Goal: Task Accomplishment & Management: Manage account settings

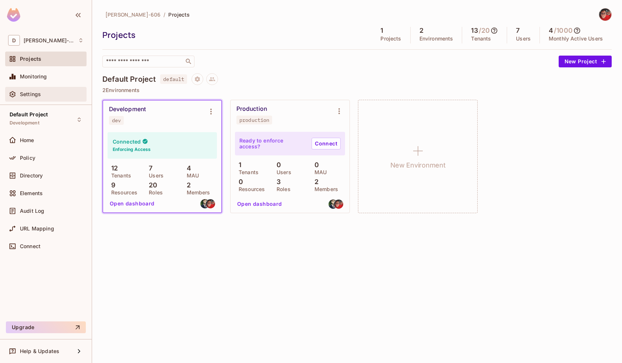
click at [49, 95] on div "Settings" at bounding box center [52, 94] width 64 height 6
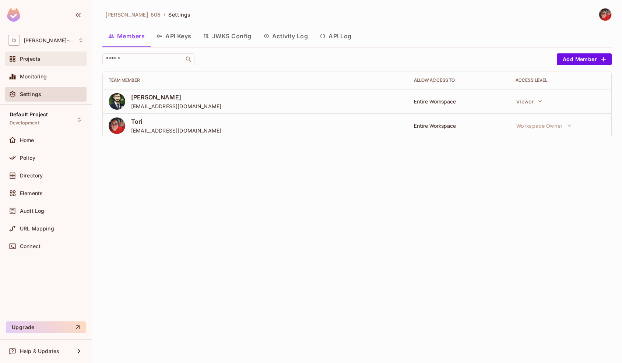
click at [45, 66] on div "Projects" at bounding box center [45, 59] width 81 height 15
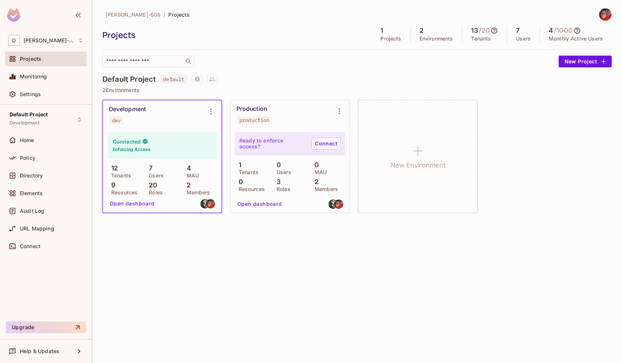
click at [179, 110] on div "Development dev" at bounding box center [156, 115] width 95 height 19
click at [208, 112] on icon "Environment settings" at bounding box center [211, 111] width 9 height 9
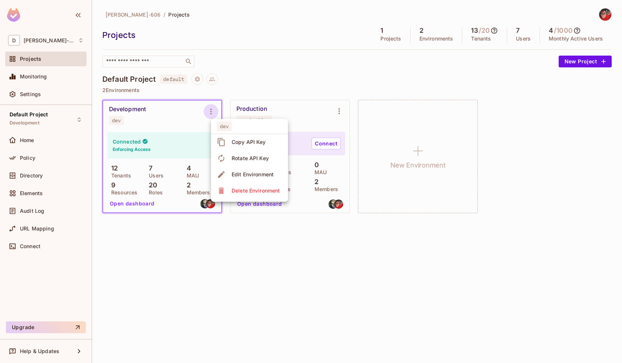
click at [230, 174] on span "Edit Environment" at bounding box center [252, 175] width 46 height 12
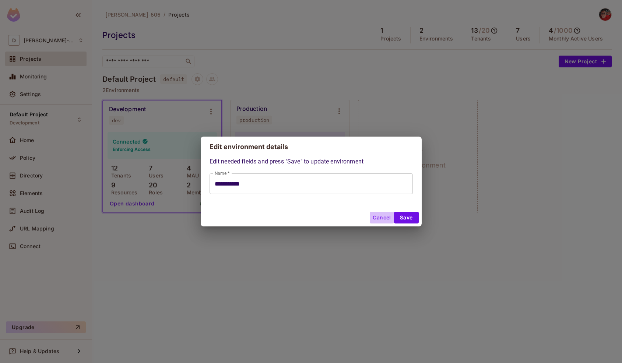
click at [375, 219] on button "Cancel" at bounding box center [382, 218] width 24 height 12
type input "**********"
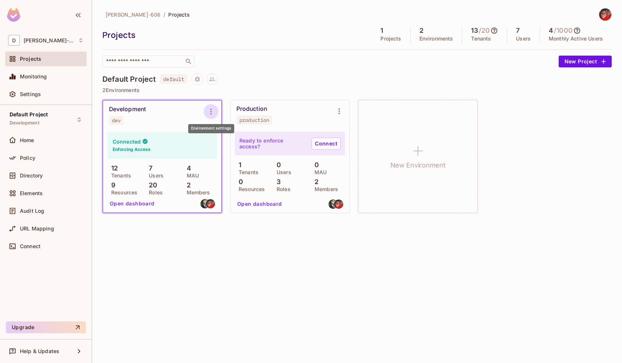
click at [207, 111] on icon "Environment settings" at bounding box center [211, 111] width 9 height 9
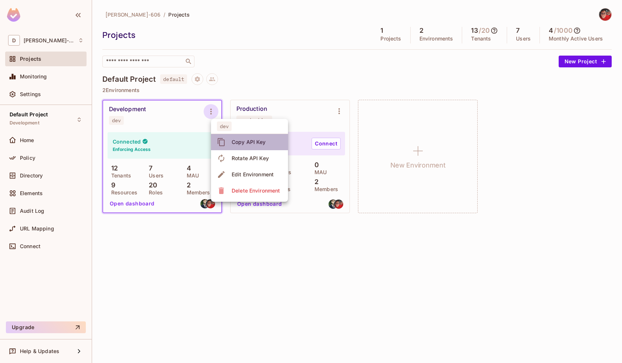
click at [229, 138] on span "Copy API Key" at bounding box center [248, 142] width 39 height 12
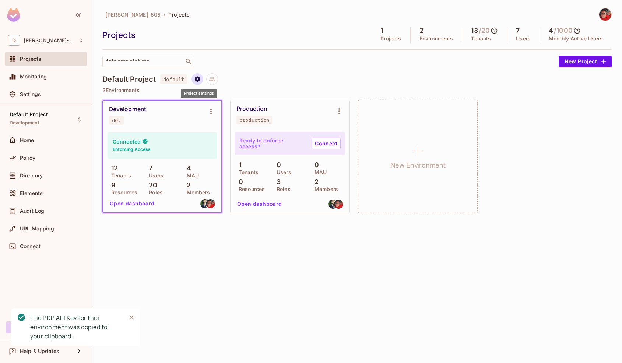
click at [195, 82] on icon "Project settings" at bounding box center [197, 79] width 7 height 7
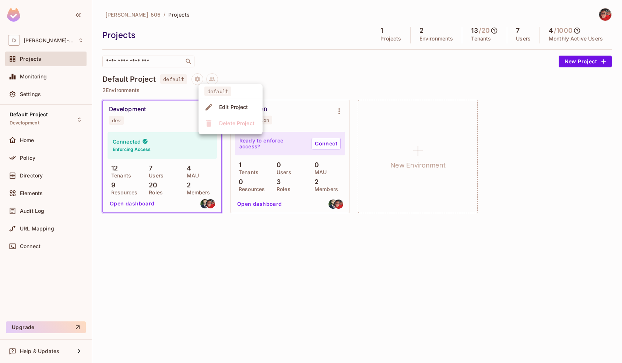
click at [177, 230] on div at bounding box center [311, 181] width 622 height 363
click at [163, 106] on div "Development dev" at bounding box center [156, 115] width 95 height 19
click at [211, 112] on icon "Environment settings" at bounding box center [210, 112] width 1 height 6
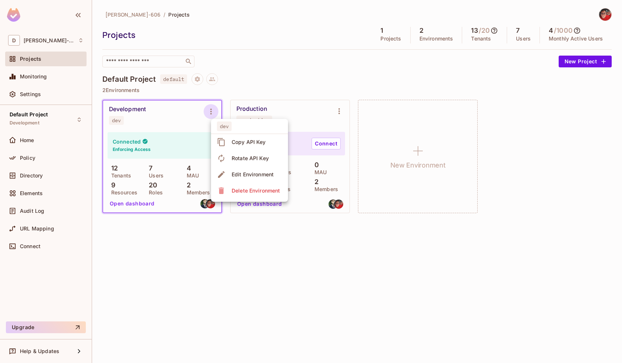
click at [138, 113] on div at bounding box center [311, 181] width 622 height 363
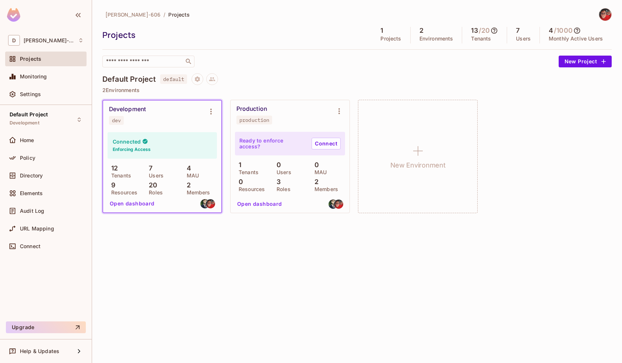
click at [133, 108] on div "Development" at bounding box center [127, 109] width 37 height 7
click at [22, 136] on div "Home" at bounding box center [45, 140] width 75 height 9
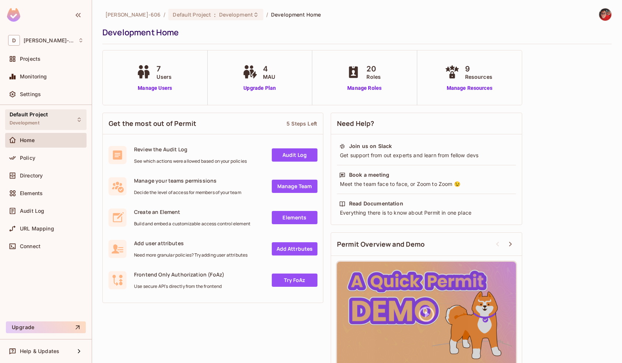
click at [67, 119] on div "Default Project Development" at bounding box center [45, 119] width 81 height 20
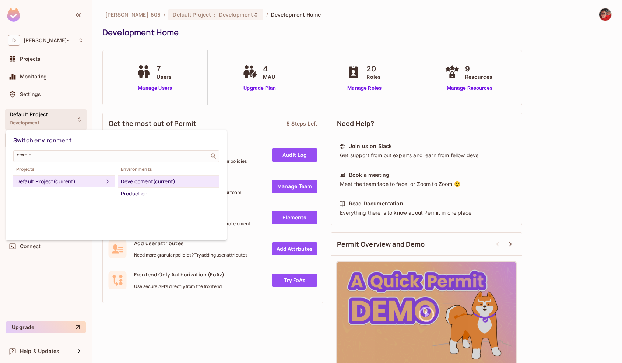
click at [138, 183] on div "Development (current)" at bounding box center [169, 181] width 96 height 9
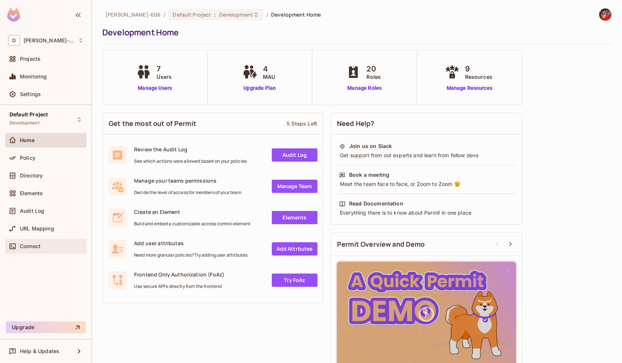
click at [70, 242] on div "Connect" at bounding box center [45, 246] width 75 height 9
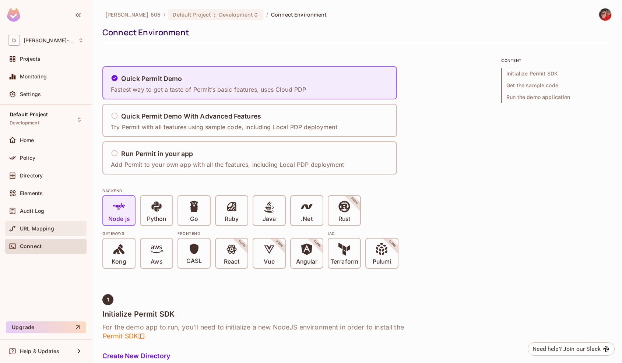
click at [66, 230] on div "URL Mapping" at bounding box center [52, 229] width 64 height 6
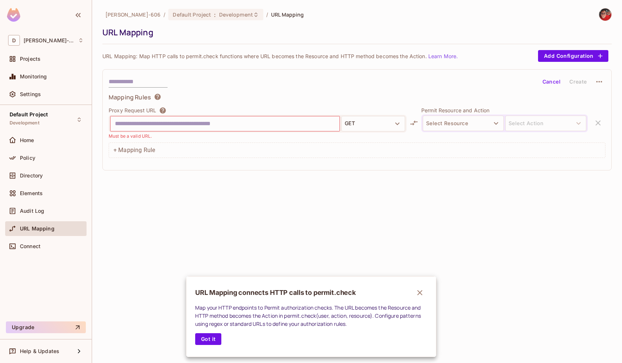
click at [67, 207] on div at bounding box center [311, 181] width 622 height 363
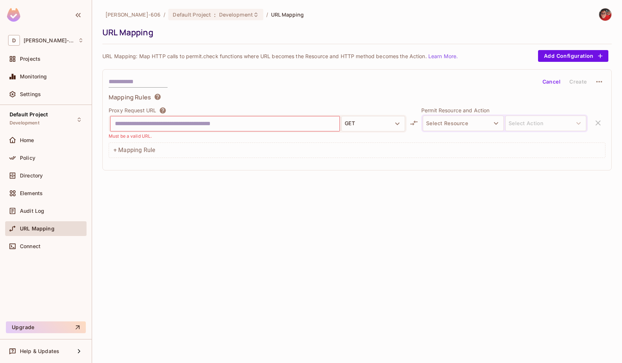
click at [37, 212] on div "URL Mapping connects HTTP calls to permit.check Map your HTTP endpoints to Perm…" at bounding box center [311, 181] width 622 height 363
click at [37, 212] on span "Audit Log" at bounding box center [32, 211] width 24 height 6
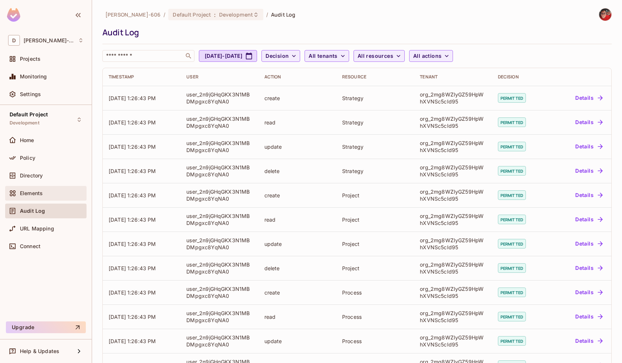
click at [43, 192] on div "Elements" at bounding box center [52, 193] width 64 height 6
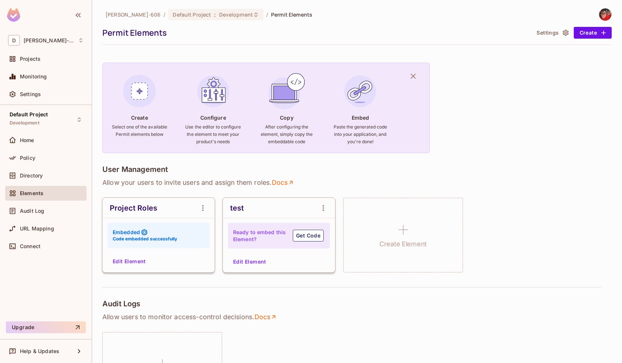
click at [322, 210] on icon "open Menu" at bounding box center [323, 208] width 9 height 9
click at [172, 265] on div at bounding box center [311, 181] width 622 height 363
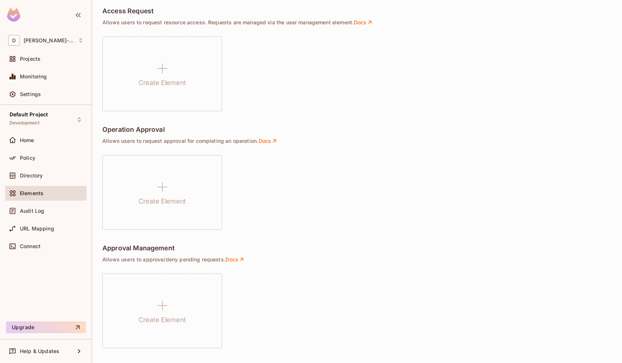
scroll to position [457, 0]
click at [54, 179] on div "Directory" at bounding box center [45, 175] width 75 height 9
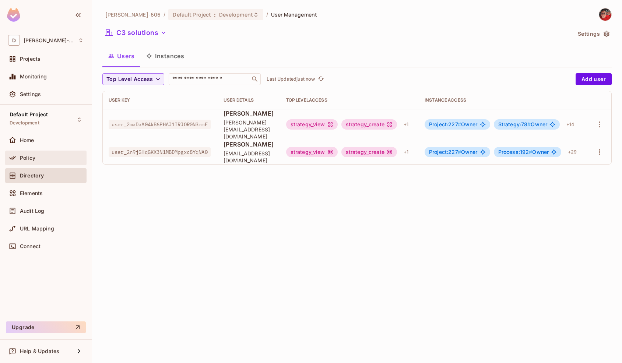
click at [60, 163] on div "Policy" at bounding box center [45, 158] width 81 height 15
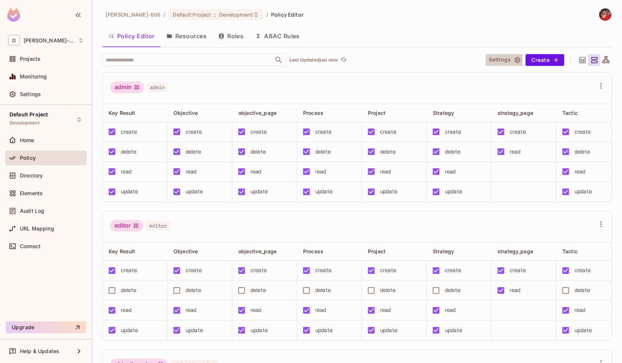
click at [497, 61] on button "Settings" at bounding box center [504, 60] width 37 height 12
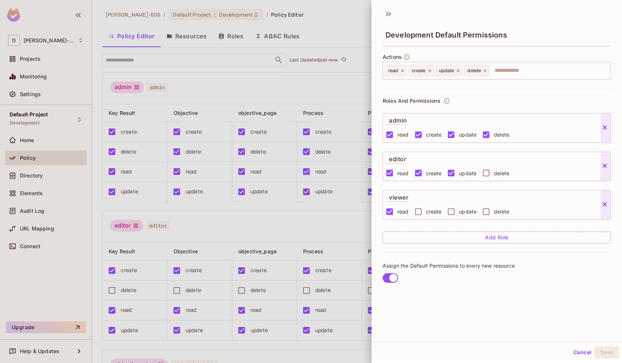
click at [355, 85] on div at bounding box center [311, 181] width 622 height 363
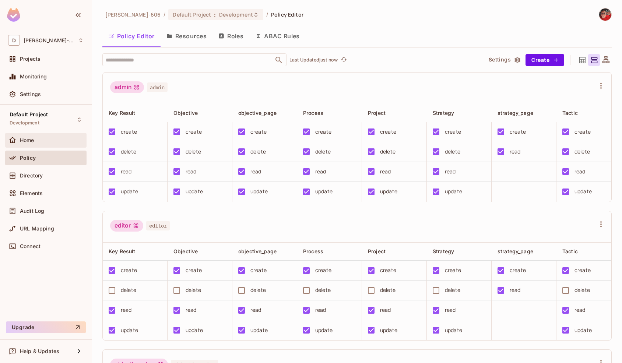
click at [40, 143] on div "Home" at bounding box center [45, 140] width 75 height 9
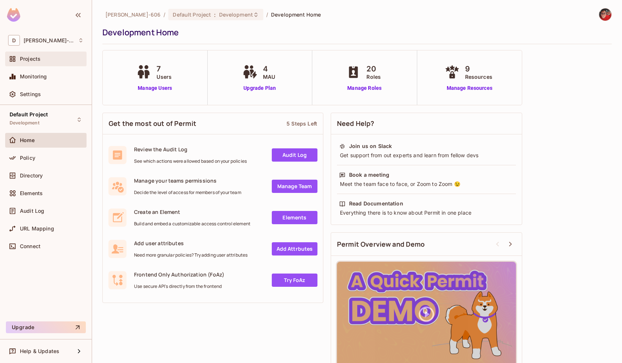
click at [52, 64] on div "Projects" at bounding box center [45, 59] width 81 height 15
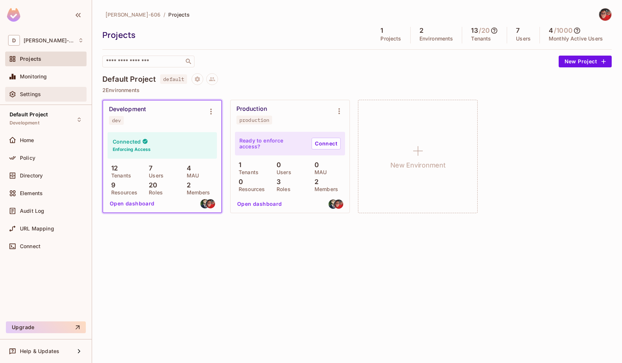
click at [47, 87] on div "Settings" at bounding box center [45, 94] width 81 height 15
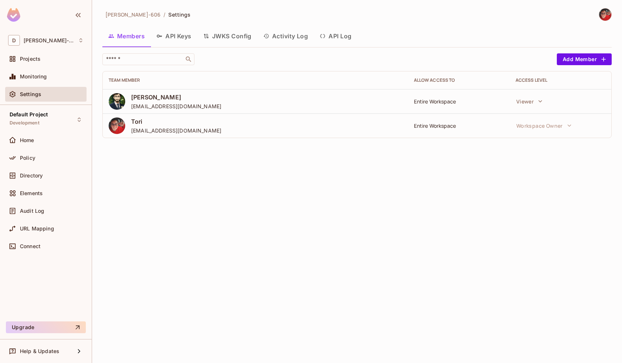
click at [162, 35] on icon "button" at bounding box center [159, 36] width 6 height 6
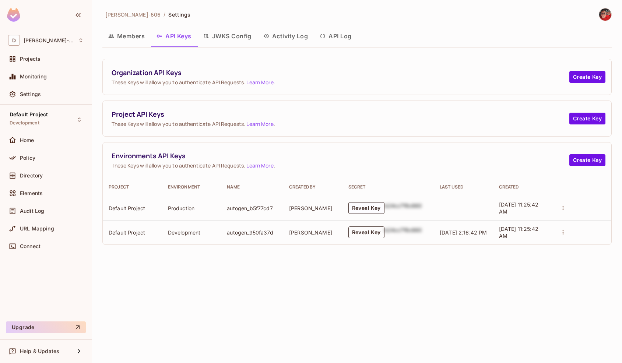
click at [371, 232] on button "Reveal Key" at bounding box center [366, 232] width 36 height 12
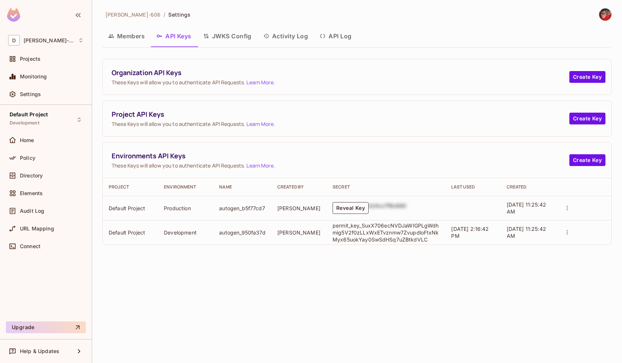
click at [372, 232] on p "permit_key_SuxX706ecNVDJaWIGPLgWdhmig5V2f0zLLxWxETvznmw7ZvupdloFtxNkMyx65uokYay…" at bounding box center [385, 232] width 107 height 21
click at [252, 235] on td "autogen_950fa37d" at bounding box center [242, 232] width 58 height 24
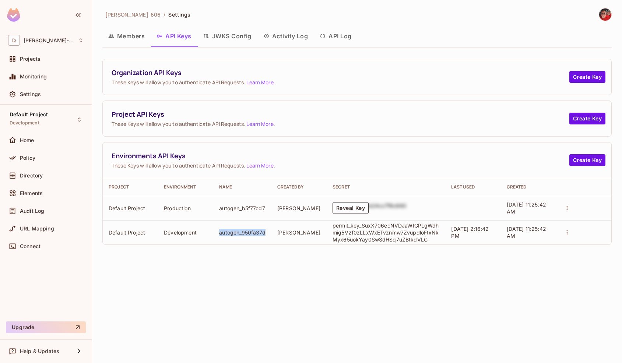
copy td "autogen_950fa37d"
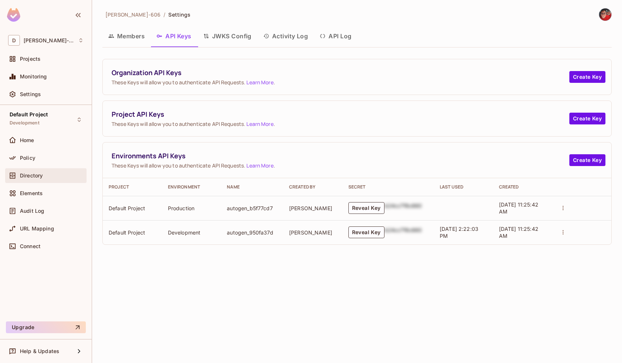
click at [41, 175] on span "Directory" at bounding box center [31, 176] width 23 height 6
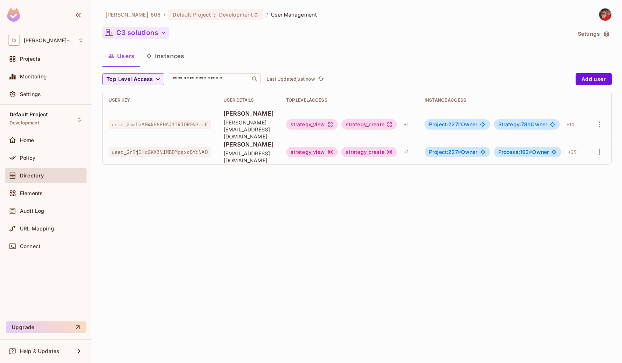
click at [160, 32] on icon "button" at bounding box center [163, 32] width 7 height 7
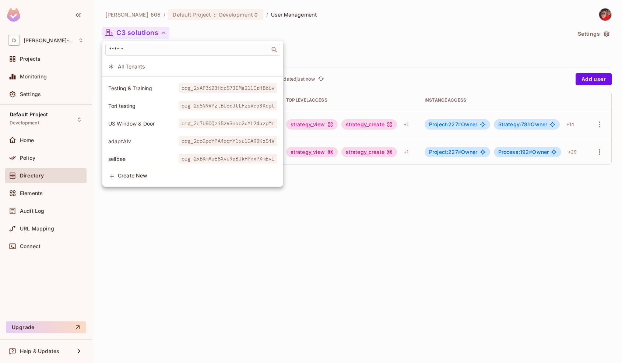
scroll to position [138, 0]
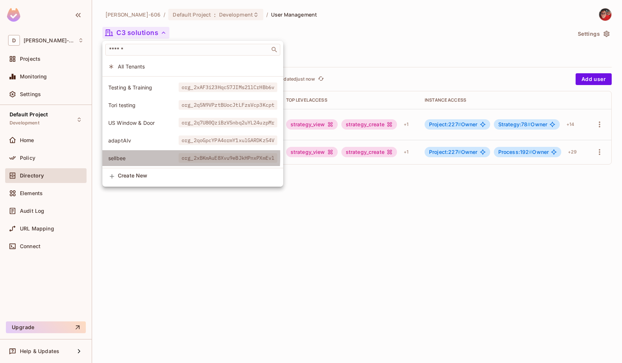
click at [123, 157] on span "sellbee" at bounding box center [143, 158] width 70 height 7
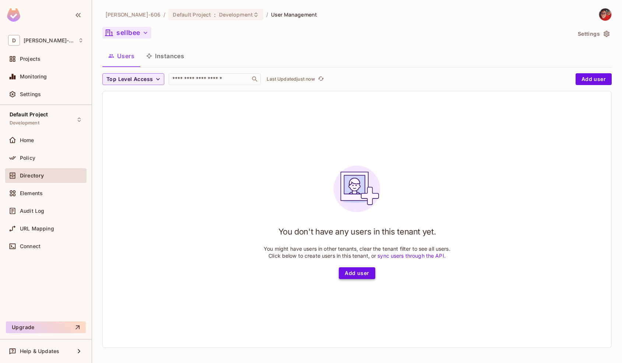
click at [346, 275] on button "Add user" at bounding box center [357, 273] width 36 height 12
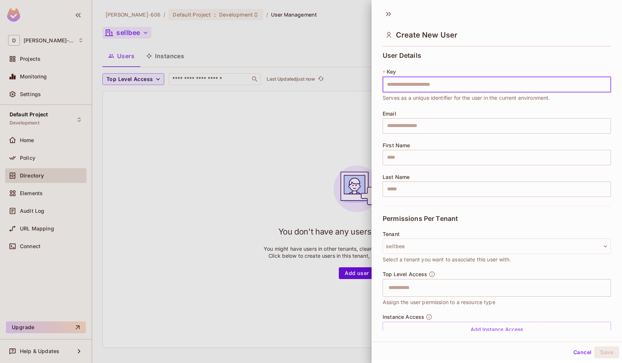
click at [417, 82] on input "text" at bounding box center [496, 84] width 228 height 15
click at [443, 87] on input "text" at bounding box center [496, 84] width 228 height 15
paste input "**********"
type input "**********"
click at [423, 128] on input "text" at bounding box center [496, 125] width 228 height 15
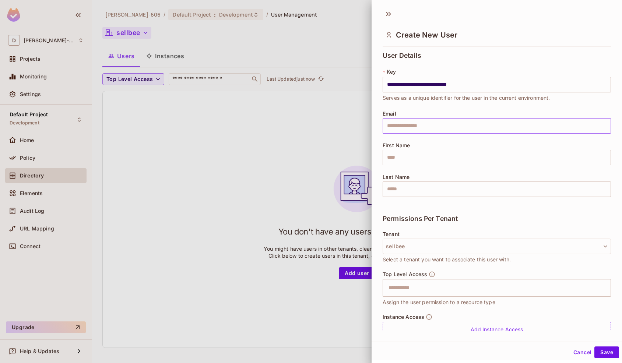
click at [433, 123] on input "text" at bounding box center [496, 125] width 228 height 15
paste input "**********"
type input "**********"
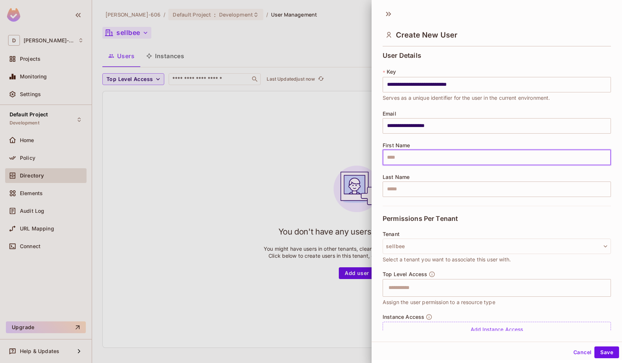
click at [420, 156] on input "text" at bounding box center [496, 157] width 228 height 15
type input "****"
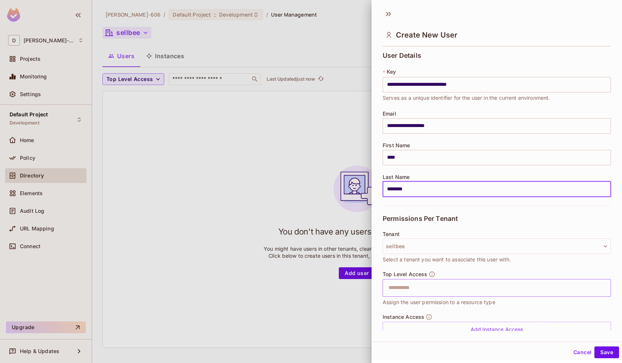
type input "********"
click at [424, 285] on input "text" at bounding box center [490, 287] width 212 height 15
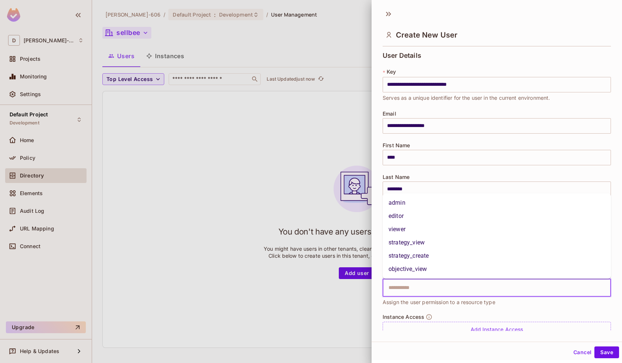
click at [430, 205] on li "admin" at bounding box center [496, 202] width 228 height 13
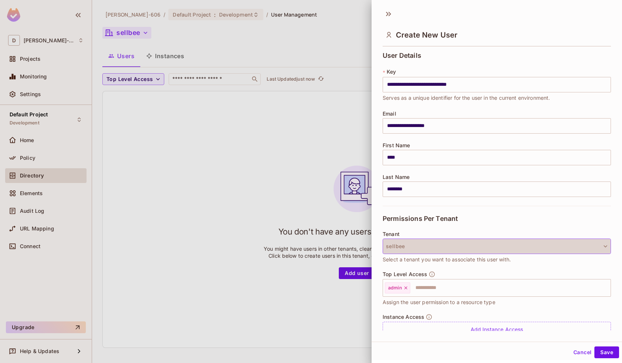
click at [432, 241] on button "sellbee" at bounding box center [496, 246] width 228 height 15
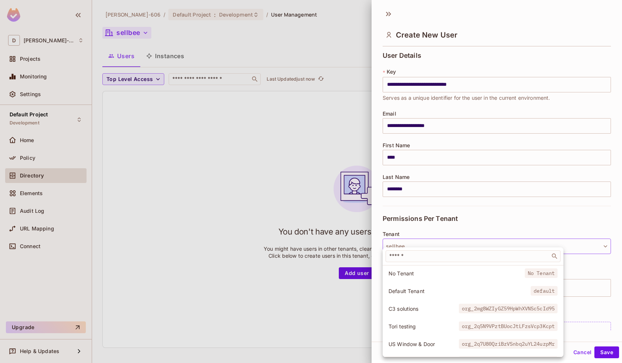
click at [435, 230] on div at bounding box center [311, 181] width 622 height 363
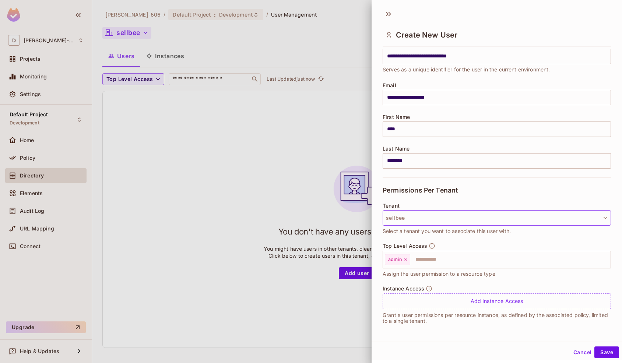
scroll to position [29, 0]
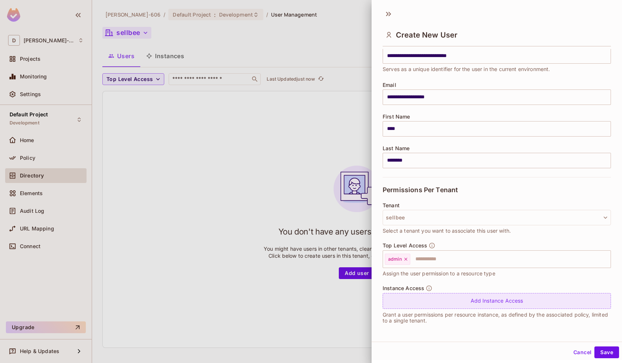
click at [509, 303] on div "Add Instance Access" at bounding box center [496, 301] width 228 height 16
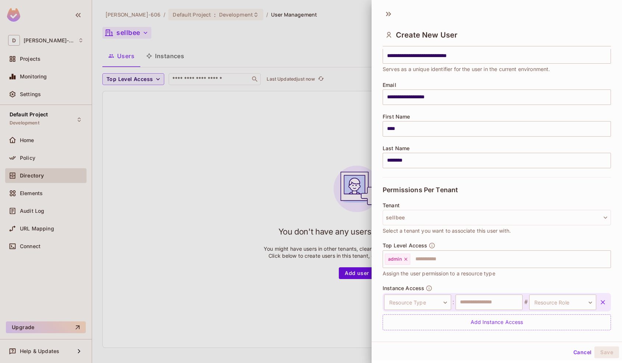
click at [609, 301] on div "Resource Type ​ Resource Type : ​ # Resource Role ​ Resource Role" at bounding box center [496, 302] width 228 height 18
click at [605, 300] on icon "button" at bounding box center [602, 302] width 7 height 7
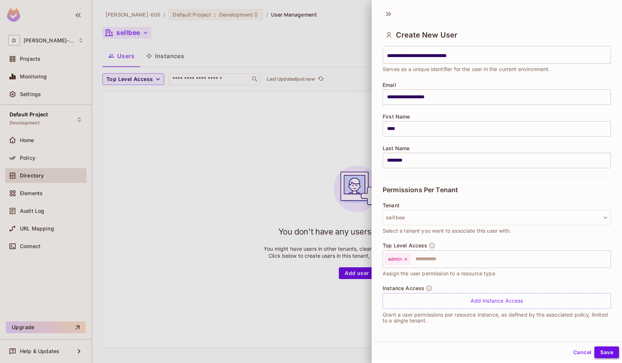
click at [606, 350] on button "Save" at bounding box center [606, 352] width 25 height 12
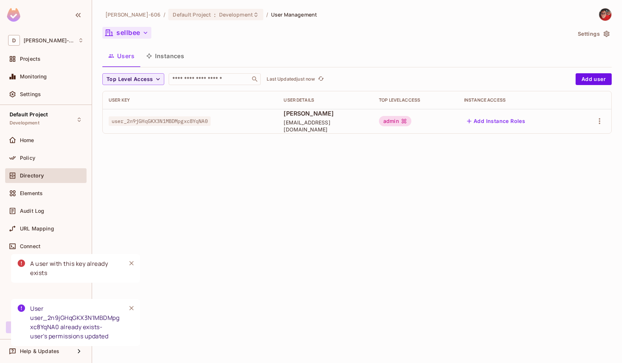
click at [131, 262] on icon "Close" at bounding box center [131, 263] width 7 height 7
click at [133, 307] on icon "Close" at bounding box center [131, 307] width 7 height 7
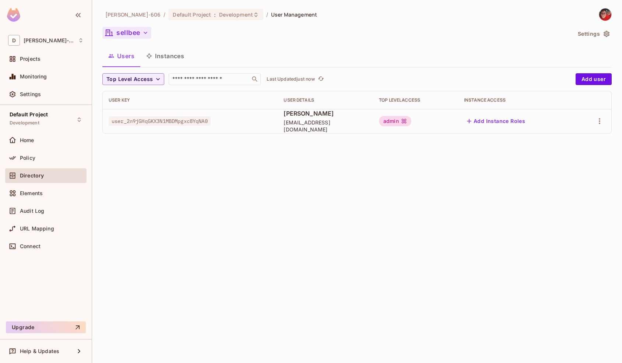
click at [272, 205] on div "Doug-606 / Default Project : Development / User Management sellbee Settings Use…" at bounding box center [357, 181] width 530 height 363
click at [42, 170] on div "Directory" at bounding box center [45, 175] width 81 height 15
click at [139, 29] on button "sellbee" at bounding box center [126, 33] width 49 height 12
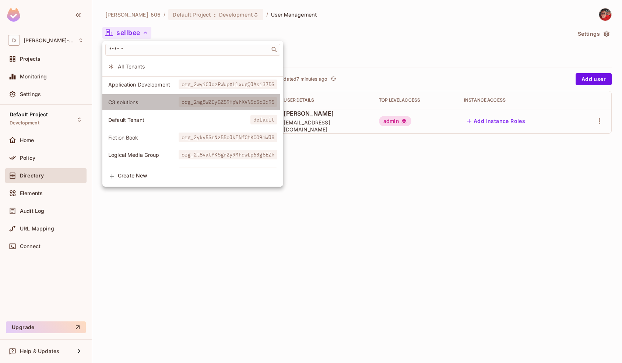
click at [145, 100] on span "C3 solutions" at bounding box center [143, 102] width 70 height 7
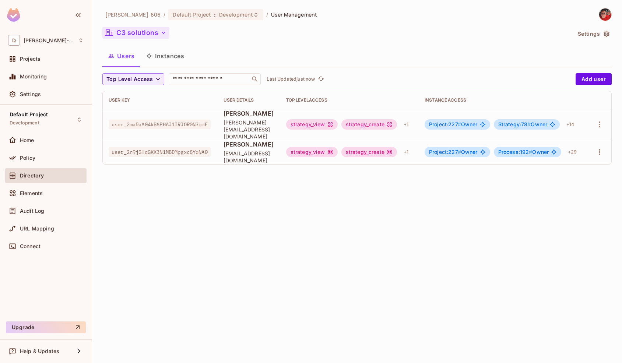
click at [132, 33] on button "C3 solutions" at bounding box center [135, 33] width 67 height 12
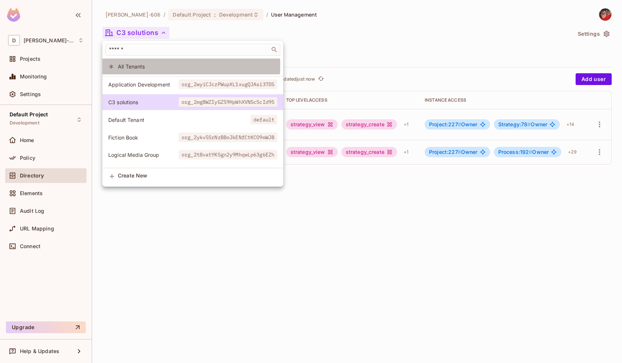
click at [135, 64] on span "All Tenants" at bounding box center [197, 66] width 159 height 7
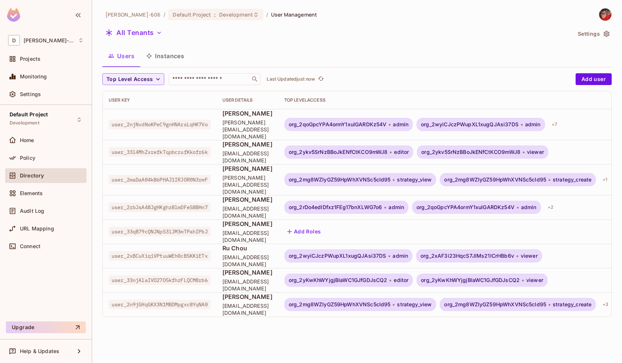
click at [251, 220] on span "[PERSON_NAME]" at bounding box center [247, 224] width 50 height 8
click at [198, 227] on span "user_33qB79cQNJNpS3lJM3mTPahIPbJ" at bounding box center [160, 232] width 102 height 10
click at [162, 61] on button "Instances" at bounding box center [165, 56] width 50 height 18
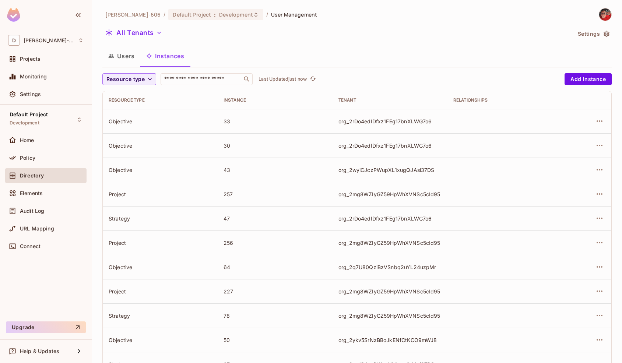
click at [126, 60] on button "Users" at bounding box center [121, 56] width 38 height 18
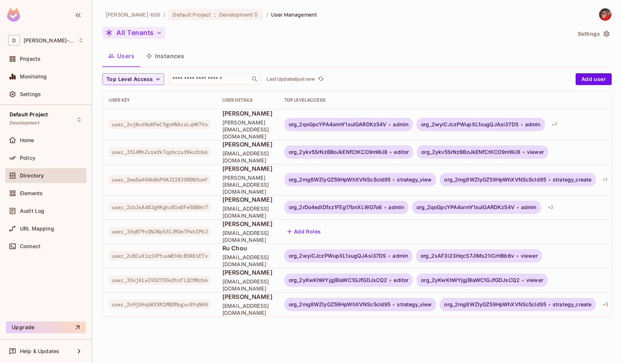
click at [140, 35] on button "All Tenants" at bounding box center [133, 33] width 63 height 12
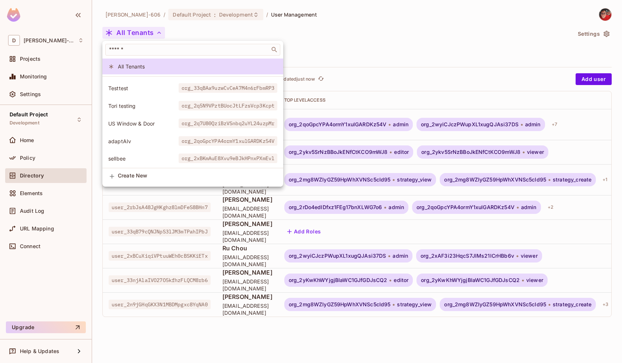
scroll to position [156, 0]
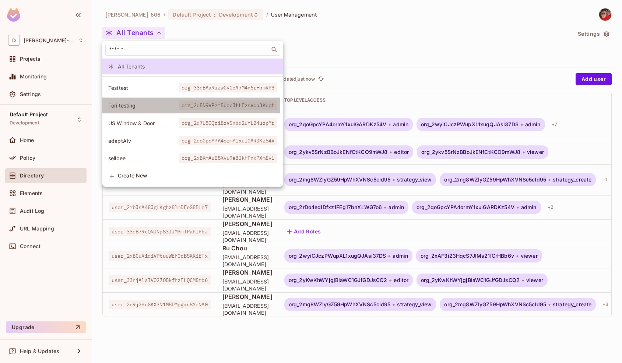
click at [147, 107] on span "Tori testing" at bounding box center [143, 105] width 70 height 7
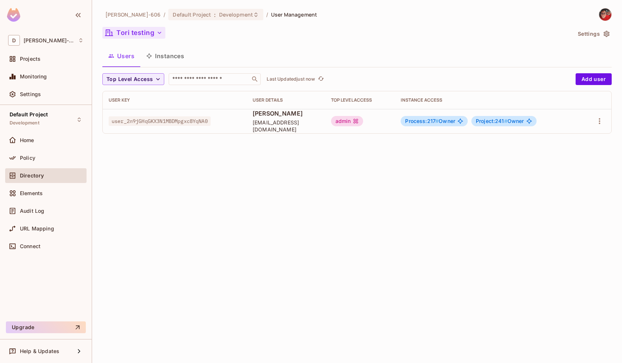
click at [135, 32] on button "Tori testing" at bounding box center [133, 33] width 63 height 12
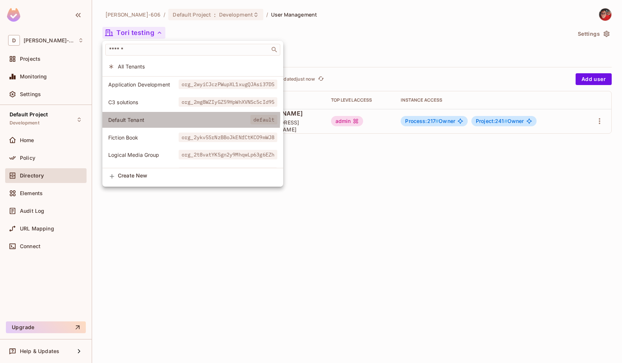
click at [147, 117] on span "Default Tenant" at bounding box center [179, 119] width 142 height 7
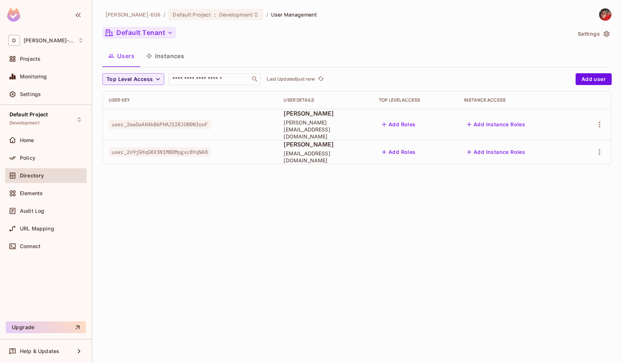
click at [155, 29] on button "Default Tenant" at bounding box center [139, 33] width 74 height 12
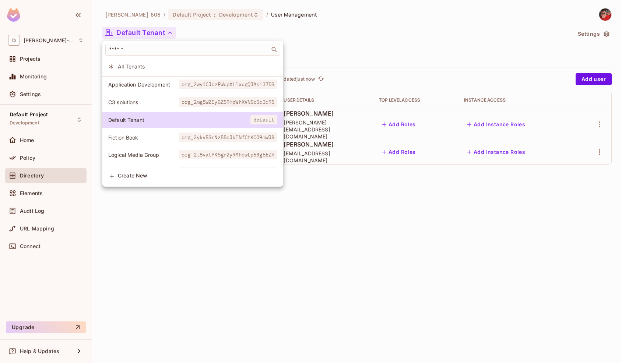
click at [146, 88] on li "Application Development org_2wyiCJczPWupXL1xugQJAsi37DS" at bounding box center [192, 85] width 181 height 16
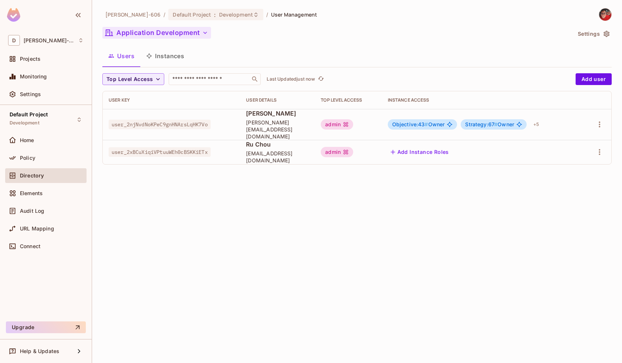
click at [144, 37] on button "Application Development" at bounding box center [156, 33] width 109 height 12
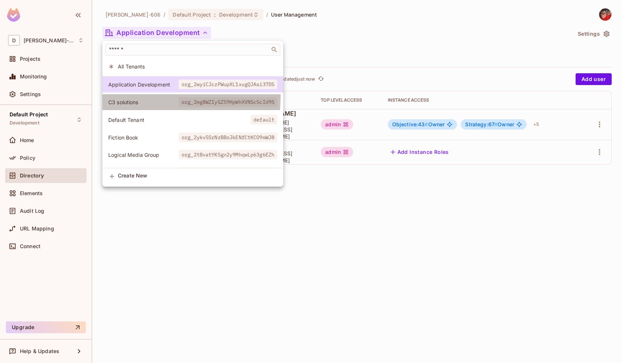
click at [155, 97] on li "C3 solutions org_2mg8WZIyGZ59HpWhXVNSc5cId95" at bounding box center [192, 102] width 181 height 16
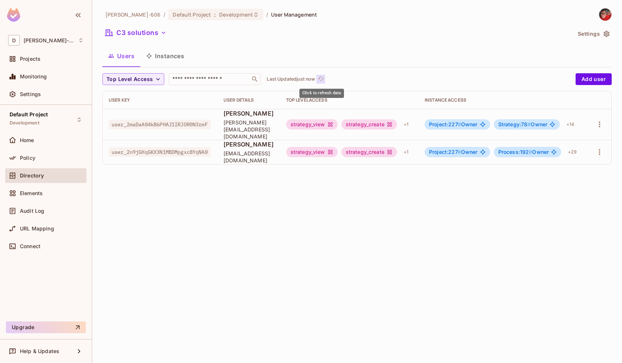
click at [324, 80] on icon "refresh" at bounding box center [321, 78] width 6 height 6
click at [130, 35] on button "C3 solutions" at bounding box center [135, 33] width 67 height 12
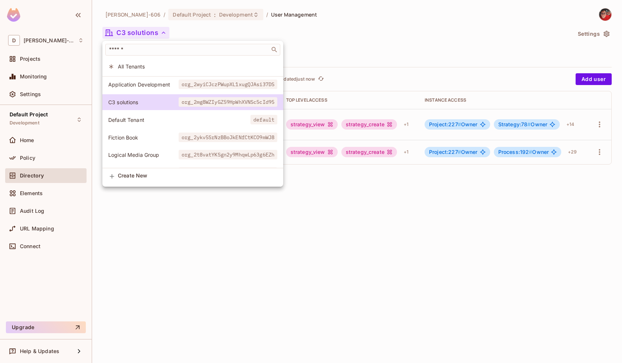
click at [145, 117] on span "Default Tenant" at bounding box center [179, 119] width 142 height 7
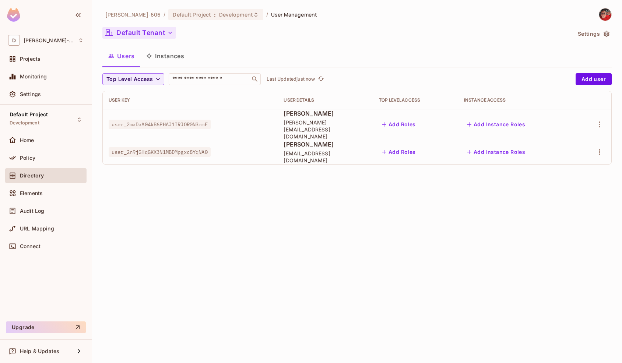
click at [145, 36] on button "Default Tenant" at bounding box center [139, 33] width 74 height 12
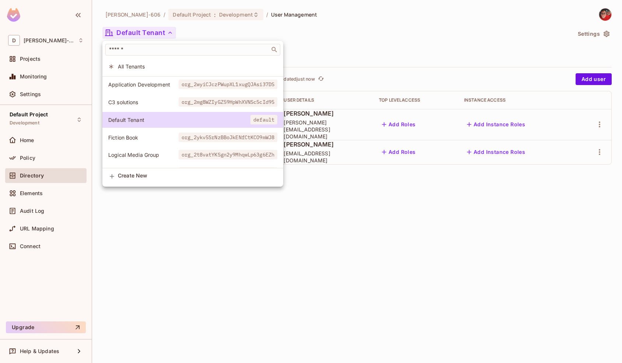
click at [135, 137] on span "Fiction Book" at bounding box center [143, 137] width 70 height 7
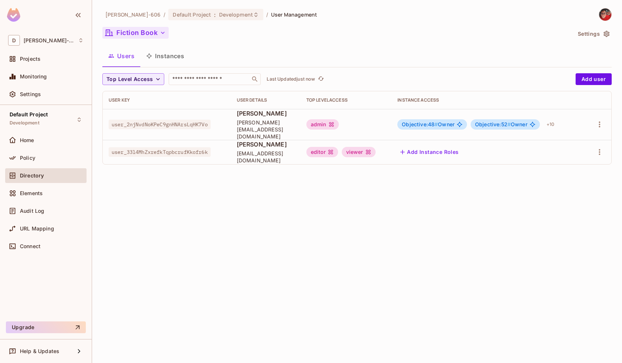
click at [147, 35] on button "Fiction Book" at bounding box center [135, 33] width 66 height 12
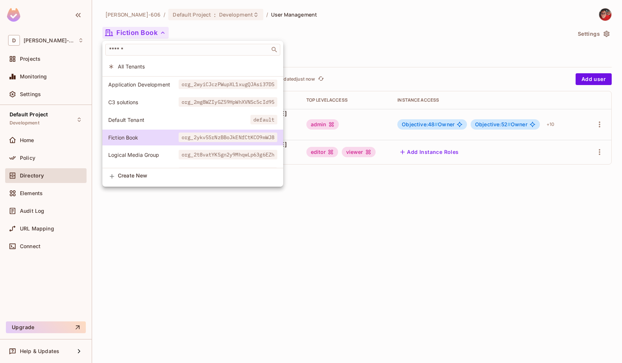
click at [148, 154] on span "Logical Media Group" at bounding box center [143, 154] width 70 height 7
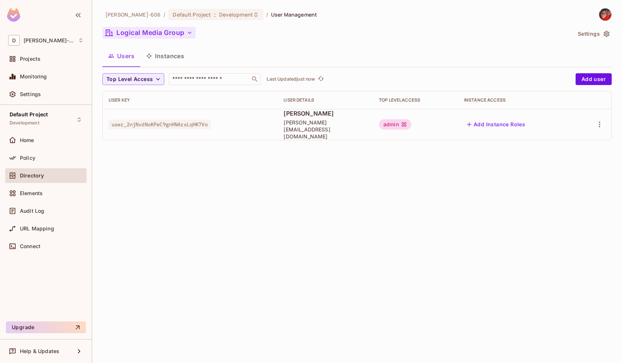
click at [158, 32] on button "Logical Media Group" at bounding box center [148, 33] width 93 height 12
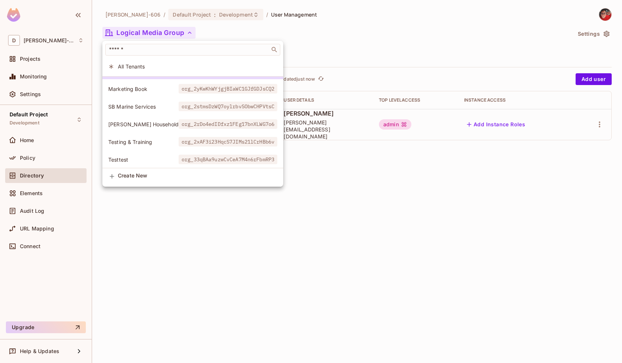
scroll to position [84, 0]
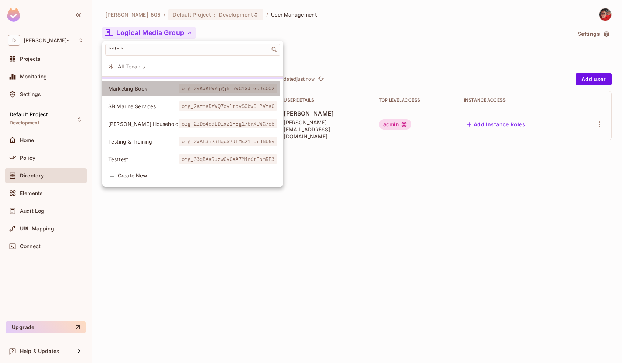
click at [144, 90] on span "Marketing Book" at bounding box center [143, 88] width 70 height 7
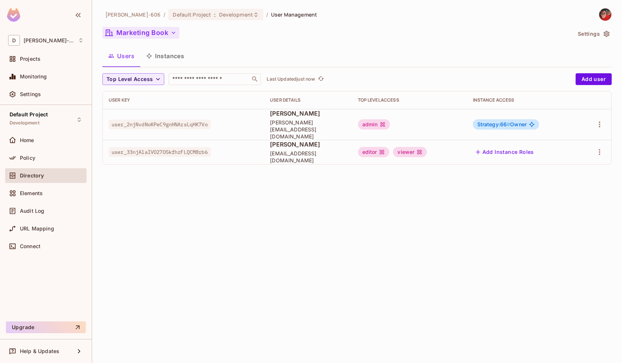
click at [153, 34] on button "Marketing Book" at bounding box center [140, 33] width 77 height 12
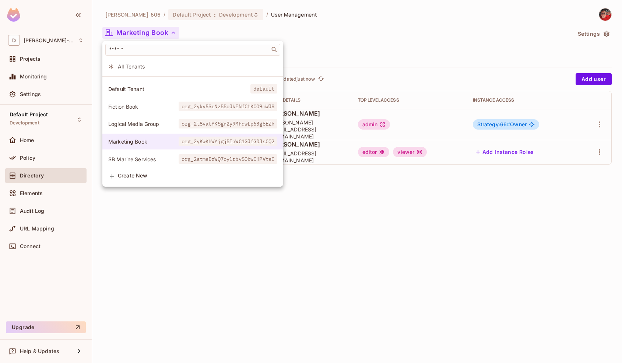
scroll to position [42, 0]
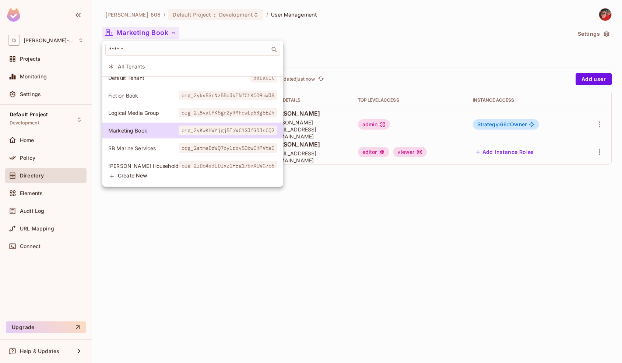
click at [147, 145] on span "SB Marine Services" at bounding box center [143, 148] width 70 height 7
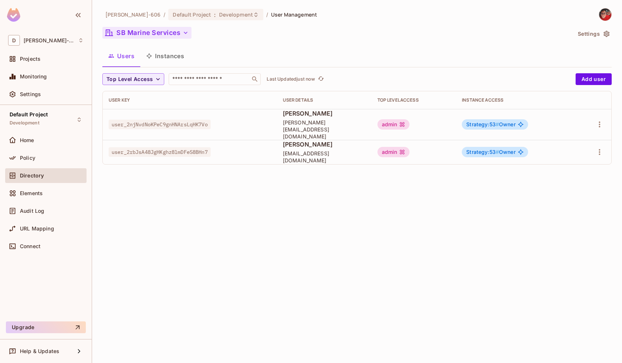
click at [148, 35] on button "SB Marine Services" at bounding box center [146, 33] width 89 height 12
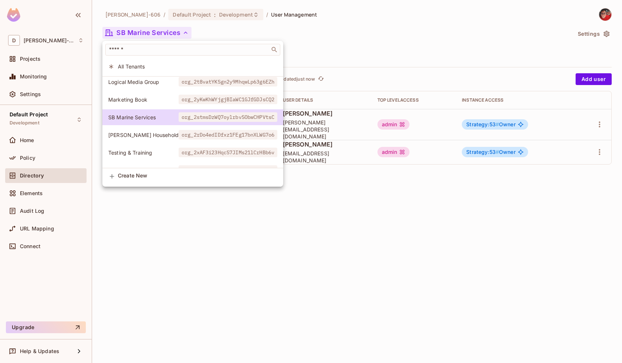
scroll to position [84, 0]
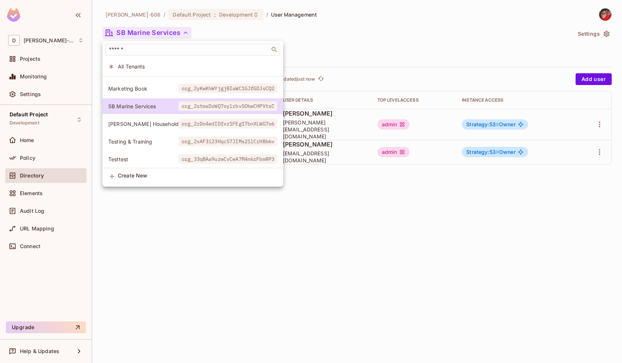
click at [142, 122] on span "Taddeo Household" at bounding box center [143, 123] width 70 height 7
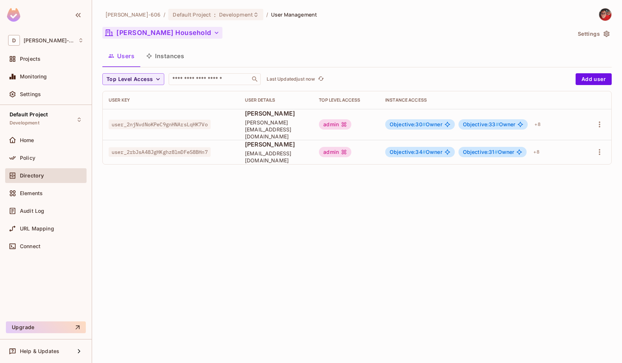
click at [168, 28] on button "Taddeo Household" at bounding box center [162, 33] width 120 height 12
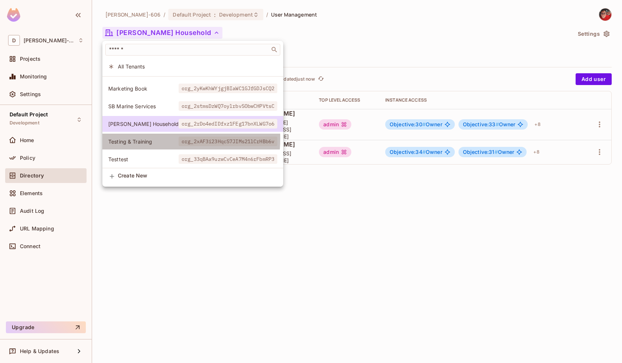
click at [141, 138] on span "Testing & Training" at bounding box center [143, 141] width 70 height 7
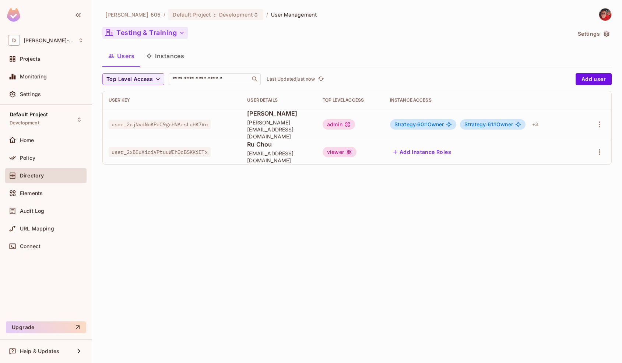
click at [158, 31] on button "Testing & Training" at bounding box center [144, 33] width 85 height 12
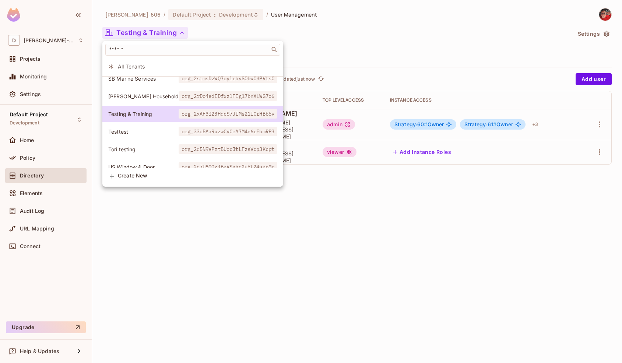
scroll to position [126, 0]
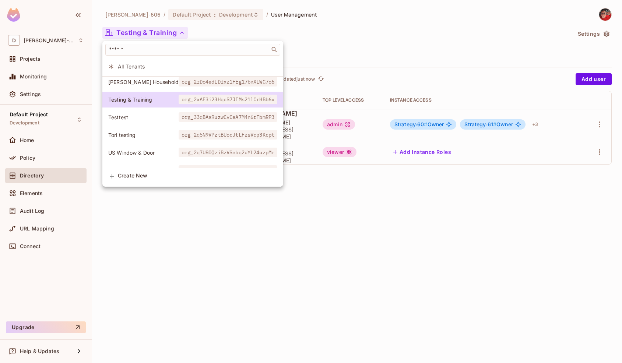
click at [133, 114] on span "Testtest" at bounding box center [143, 117] width 70 height 7
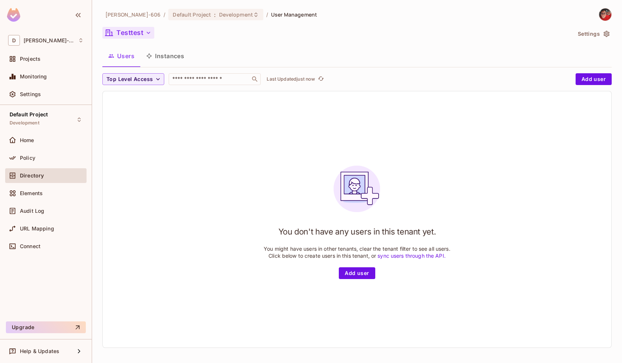
click at [141, 35] on button "Testtest" at bounding box center [128, 33] width 52 height 12
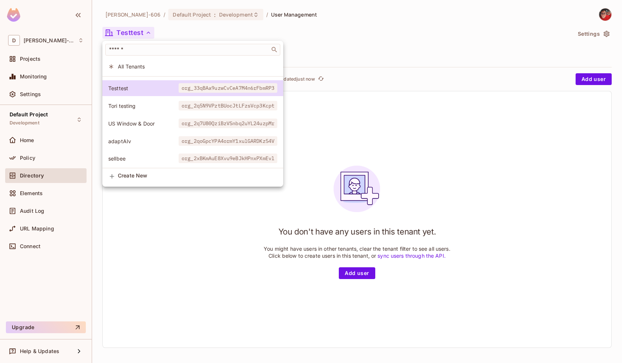
scroll to position [156, 0]
click at [153, 107] on span "Tori testing" at bounding box center [143, 105] width 70 height 7
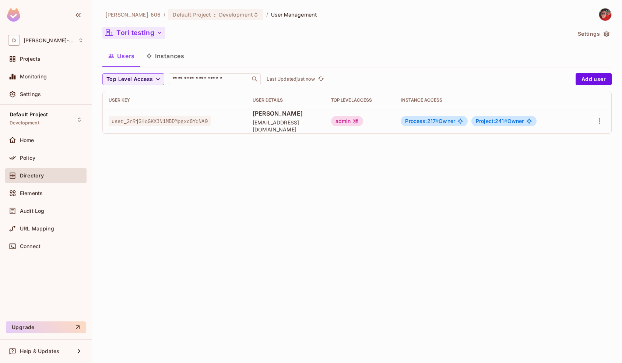
click at [141, 36] on button "Tori testing" at bounding box center [133, 33] width 63 height 12
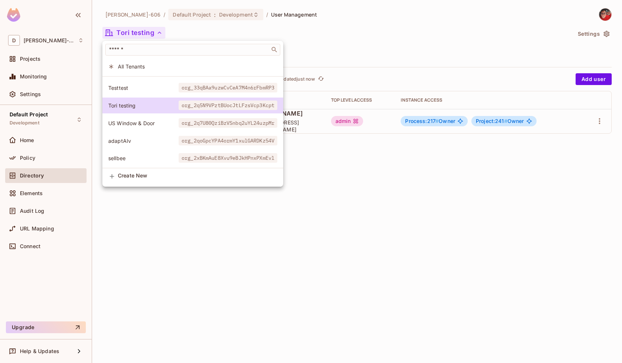
click at [147, 157] on span "sellbee" at bounding box center [143, 158] width 70 height 7
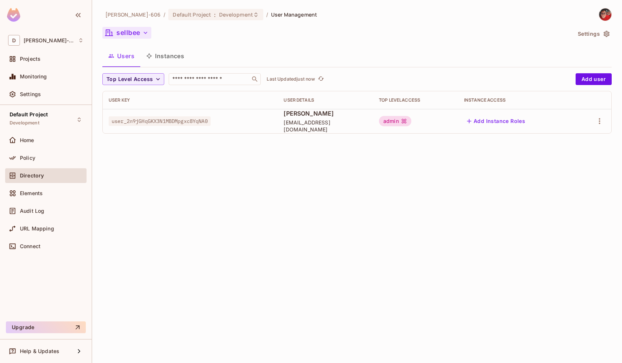
click at [147, 32] on icon "button" at bounding box center [145, 32] width 7 height 7
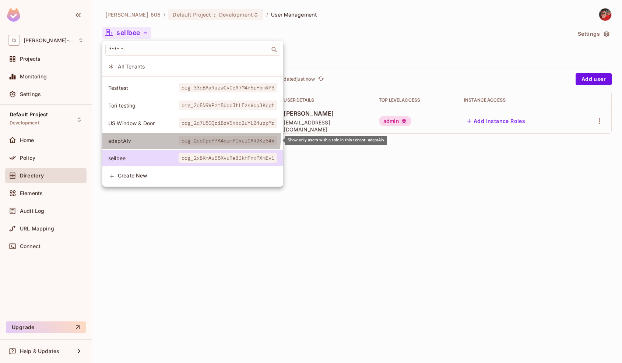
click at [152, 133] on li "adaptAIv org_2qoGpcYPA4ormY1xulGARDKz54V" at bounding box center [192, 141] width 181 height 16
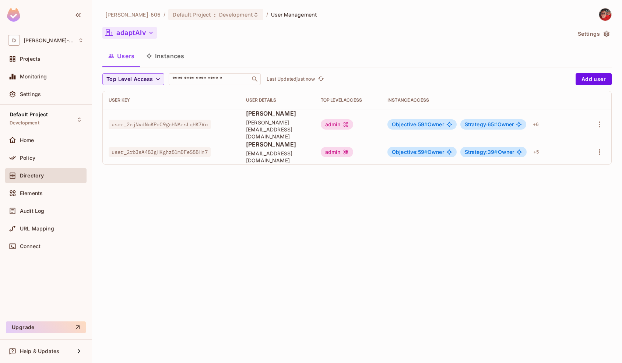
click at [155, 30] on icon "button" at bounding box center [150, 32] width 7 height 7
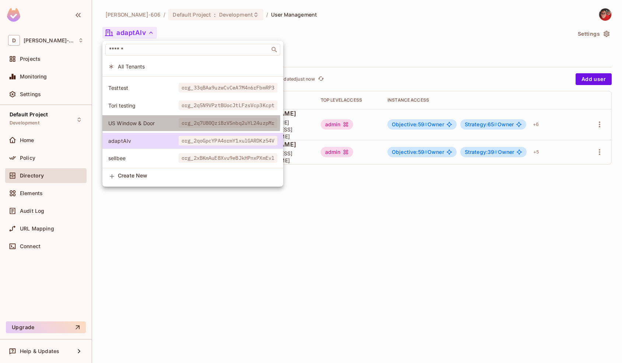
click at [147, 121] on span "US Window & Door" at bounding box center [143, 123] width 70 height 7
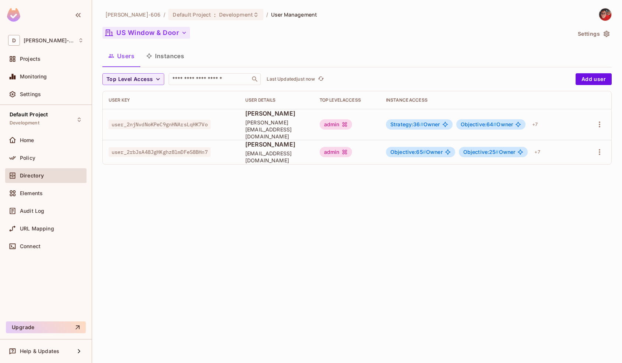
click at [165, 36] on button "US Window & Door" at bounding box center [146, 33] width 88 height 12
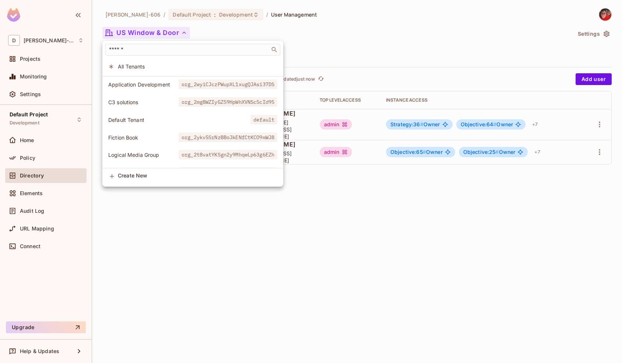
click at [170, 67] on span "All Tenants" at bounding box center [197, 66] width 159 height 7
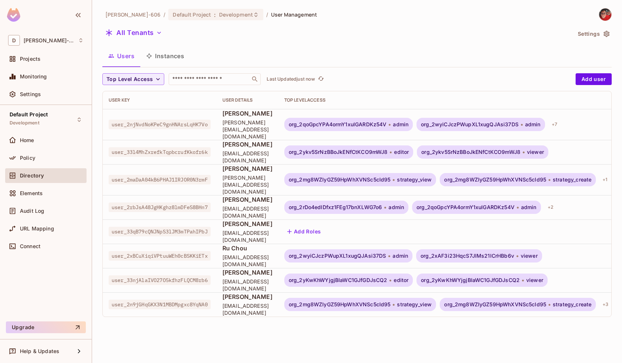
click at [199, 227] on span "user_33qB79cQNJNpS3lJM3mTPahIPbJ" at bounding box center [160, 232] width 102 height 10
copy span "user_33qB79cQNJNpS3lJM3mTPahIPbJ"
click at [211, 78] on input "text" at bounding box center [209, 78] width 77 height 7
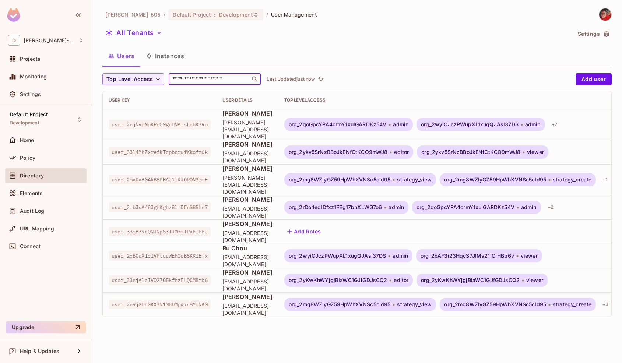
paste input "**********"
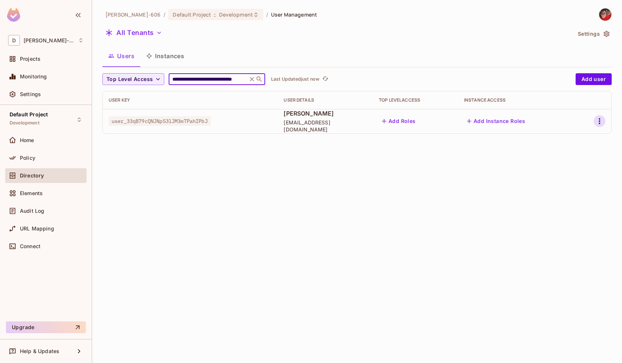
type input "**********"
click at [595, 120] on button "button" at bounding box center [599, 121] width 12 height 12
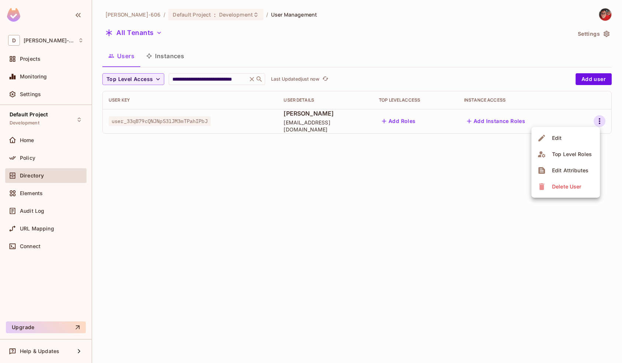
click at [574, 141] on li "Edit" at bounding box center [565, 138] width 68 height 16
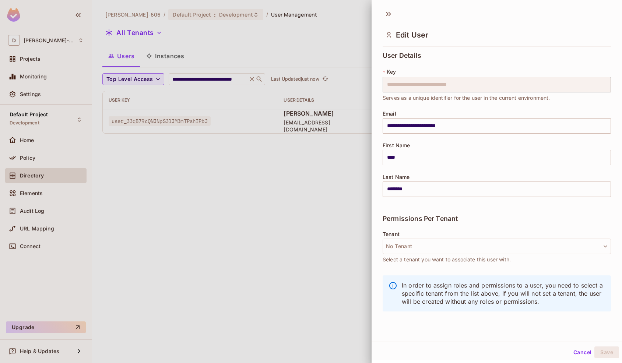
scroll to position [1, 0]
click at [430, 248] on button "No Tenant" at bounding box center [496, 244] width 228 height 15
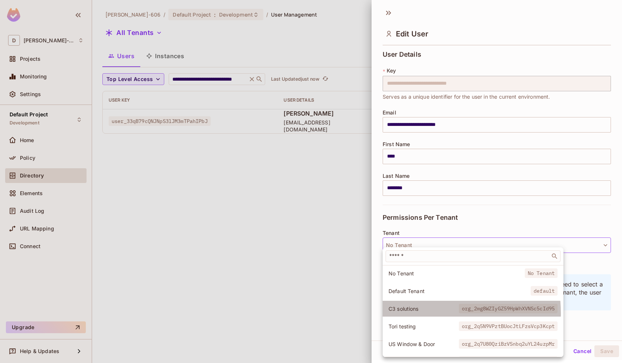
click at [418, 313] on li "C3 solutions org_2mg8WZIyGZ59HpWhXVNSc5cId95" at bounding box center [472, 309] width 181 height 16
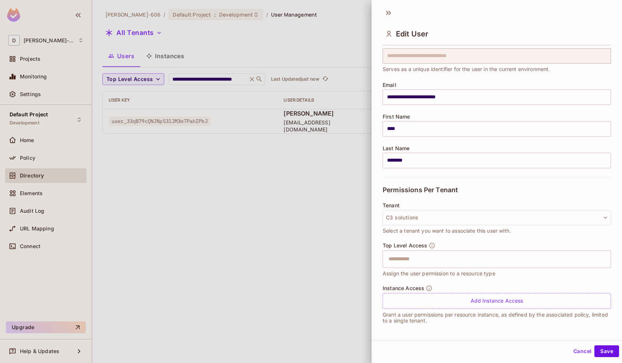
scroll to position [29, 0]
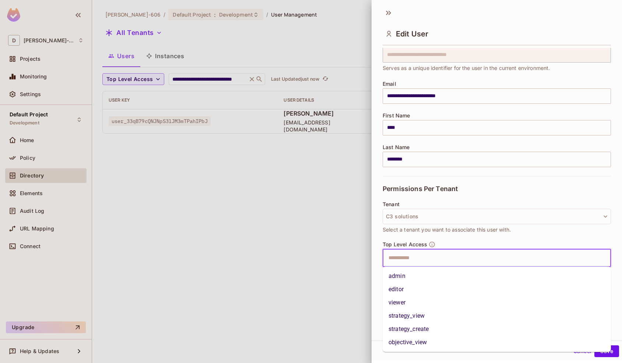
click at [446, 260] on input "text" at bounding box center [490, 258] width 212 height 15
click at [412, 290] on li "editor" at bounding box center [496, 289] width 228 height 13
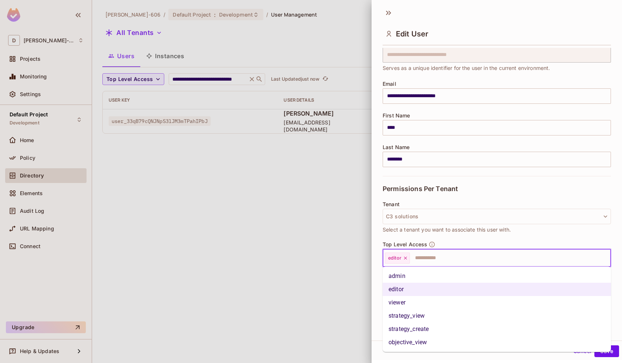
click at [424, 254] on input "text" at bounding box center [503, 258] width 186 height 15
click at [409, 300] on li "viewer" at bounding box center [496, 302] width 228 height 13
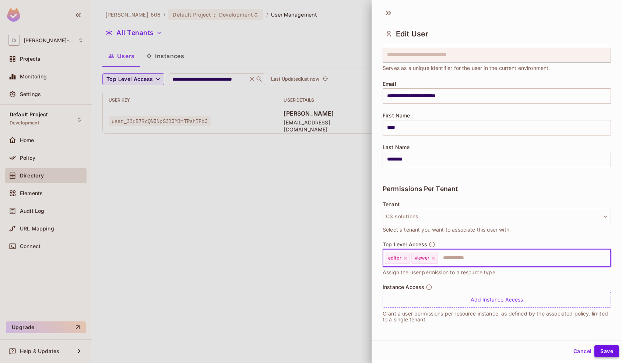
click at [611, 352] on button "Save" at bounding box center [606, 351] width 25 height 12
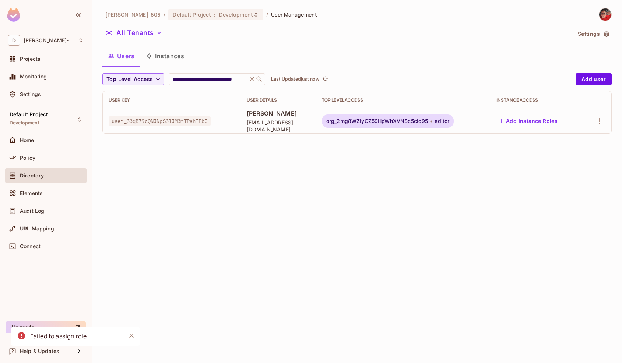
click at [129, 331] on button "Close" at bounding box center [131, 335] width 11 height 11
click at [597, 117] on icon "button" at bounding box center [599, 121] width 9 height 9
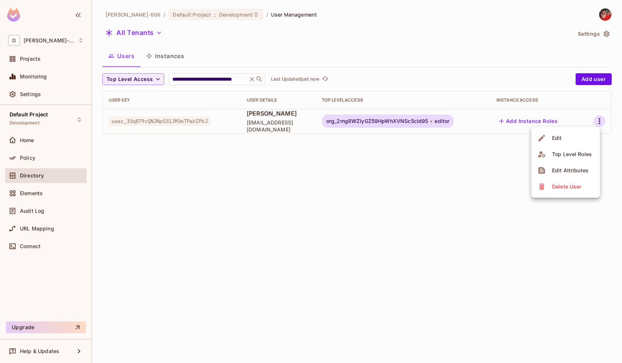
click at [589, 134] on li "Edit" at bounding box center [565, 138] width 68 height 16
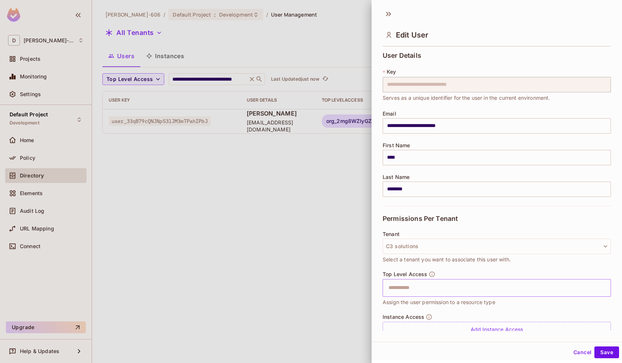
click at [476, 283] on input "text" at bounding box center [490, 287] width 212 height 15
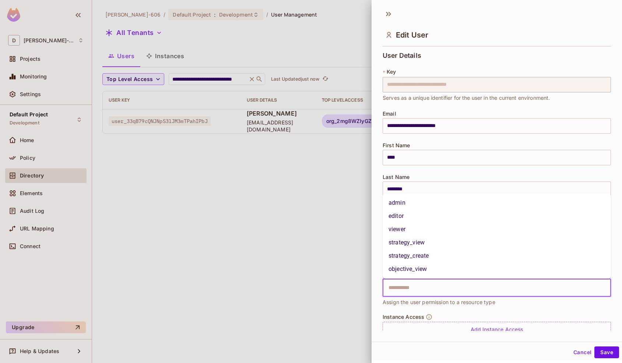
click at [426, 226] on li "viewer" at bounding box center [496, 229] width 228 height 13
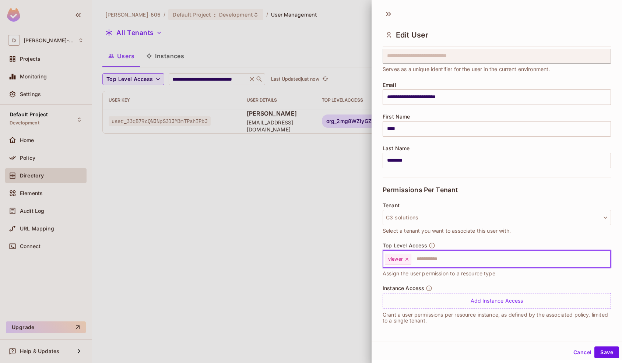
scroll to position [1, 0]
click at [466, 255] on input "text" at bounding box center [504, 258] width 184 height 15
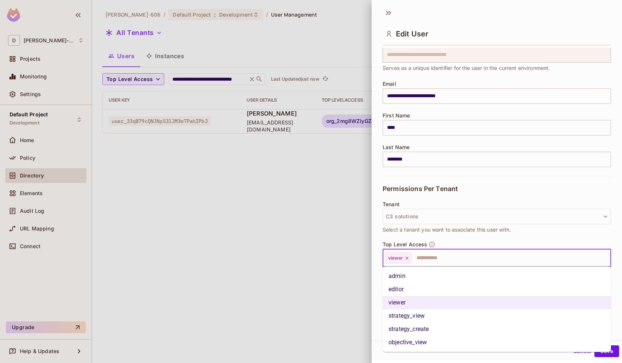
click at [426, 291] on li "editor" at bounding box center [496, 289] width 228 height 13
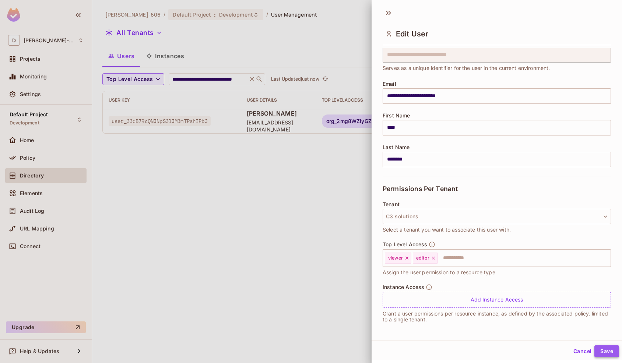
click at [611, 350] on button "Save" at bounding box center [606, 351] width 25 height 12
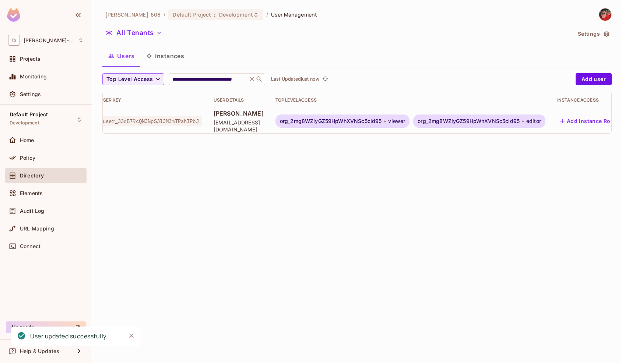
scroll to position [0, 0]
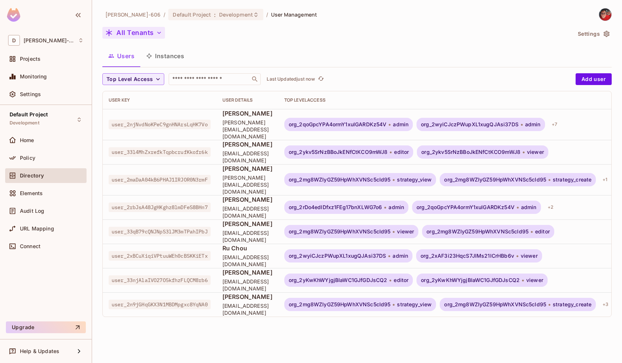
click at [143, 36] on button "All Tenants" at bounding box center [133, 33] width 63 height 12
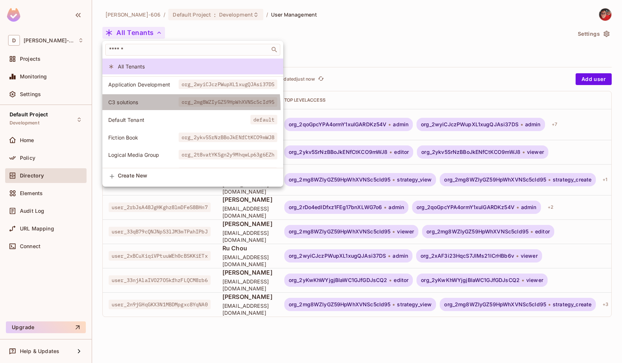
click at [140, 109] on li "C3 solutions org_2mg8WZIyGZ59HpWhXVNSc5cId95" at bounding box center [192, 102] width 181 height 16
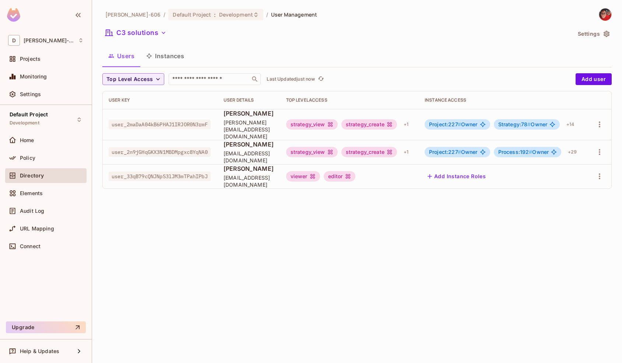
click at [194, 212] on div "Doug-606 / Default Project : Development / User Management C3 solutions Setting…" at bounding box center [357, 181] width 530 height 363
click at [169, 55] on button "Instances" at bounding box center [165, 56] width 50 height 18
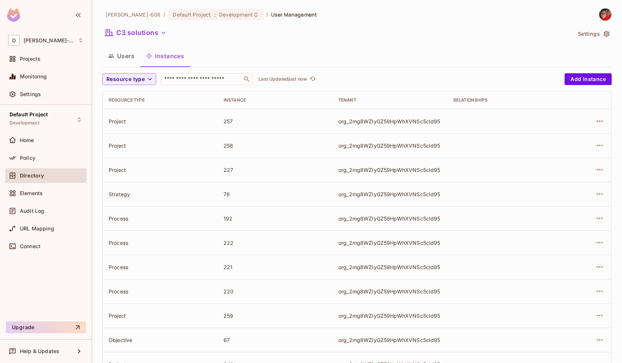
click at [130, 58] on button "Users" at bounding box center [121, 56] width 38 height 18
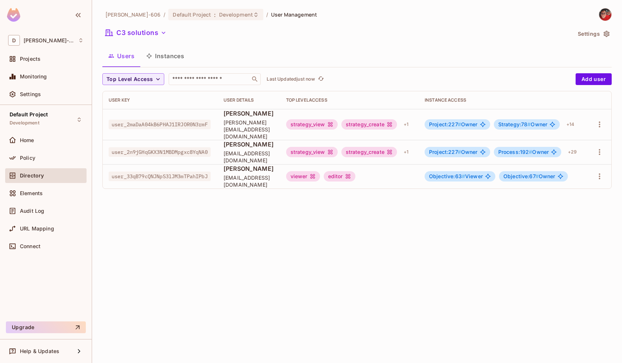
click at [179, 54] on button "Instances" at bounding box center [165, 56] width 50 height 18
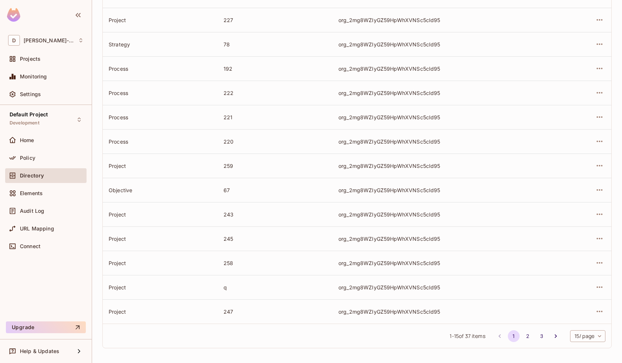
scroll to position [151, 0]
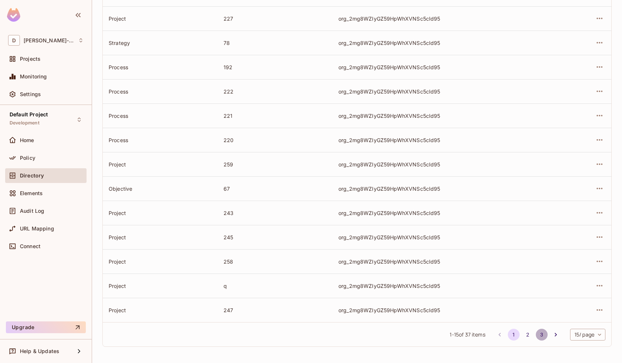
click at [541, 332] on button "3" at bounding box center [542, 335] width 12 height 12
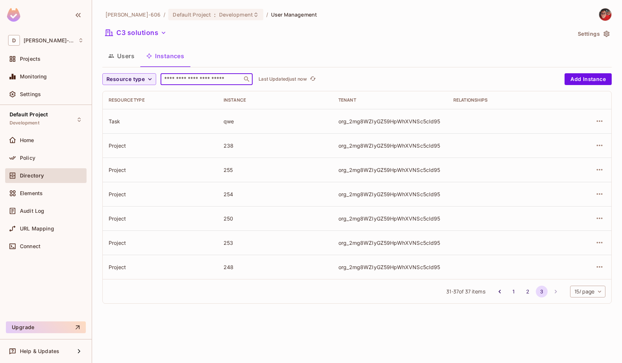
click at [190, 81] on input "text" at bounding box center [201, 78] width 77 height 7
type input "*********"
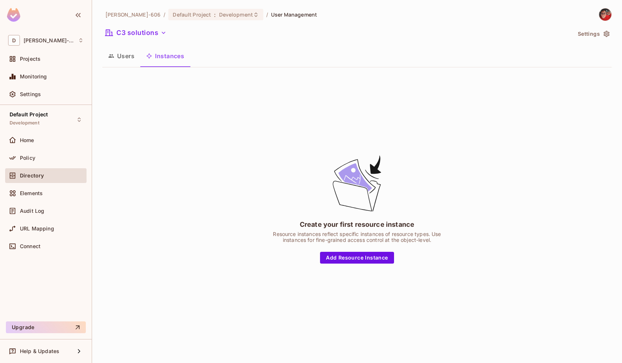
click at [183, 62] on button "Instances" at bounding box center [165, 56] width 50 height 18
click at [127, 56] on button "Users" at bounding box center [121, 56] width 38 height 18
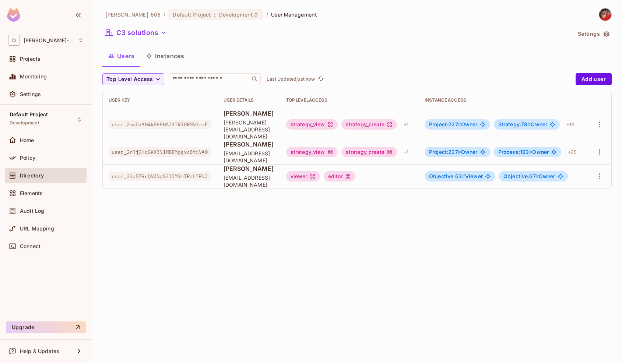
click at [174, 54] on button "Instances" at bounding box center [165, 56] width 50 height 18
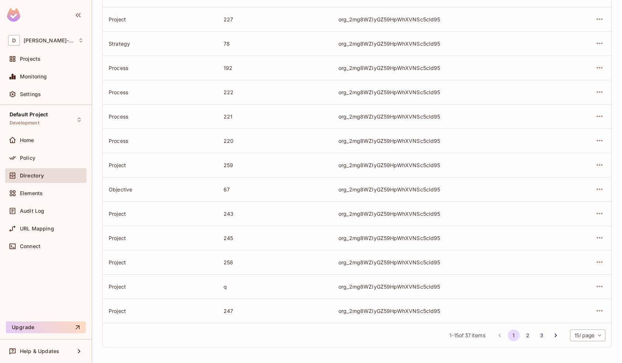
scroll to position [151, 0]
click at [603, 193] on icon "button" at bounding box center [599, 188] width 9 height 9
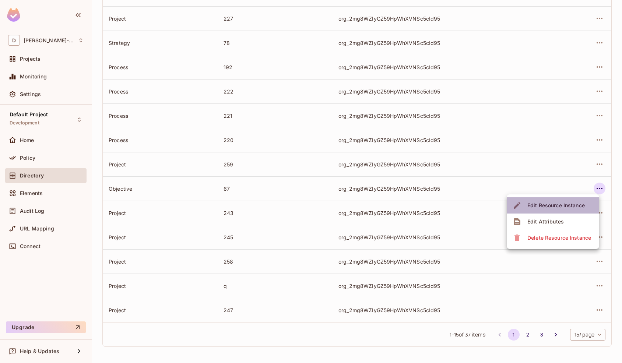
click at [583, 206] on div "Edit Resource Instance" at bounding box center [555, 205] width 57 height 7
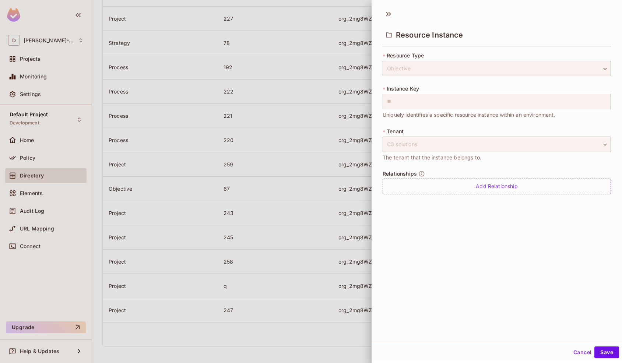
click at [580, 356] on button "Cancel" at bounding box center [582, 352] width 24 height 12
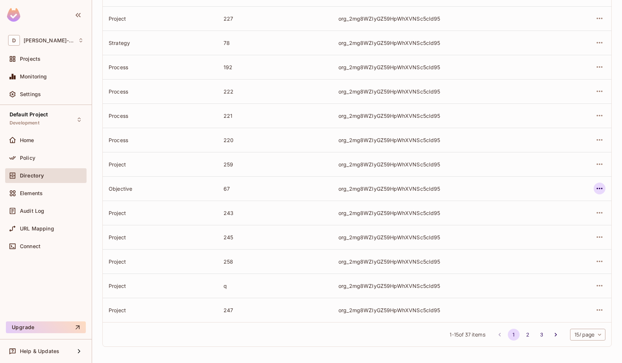
click at [600, 188] on icon "button" at bounding box center [599, 188] width 9 height 9
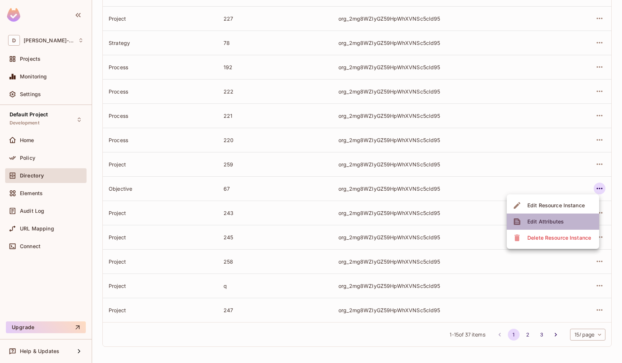
click at [570, 222] on li "Edit Attributes" at bounding box center [553, 221] width 92 height 16
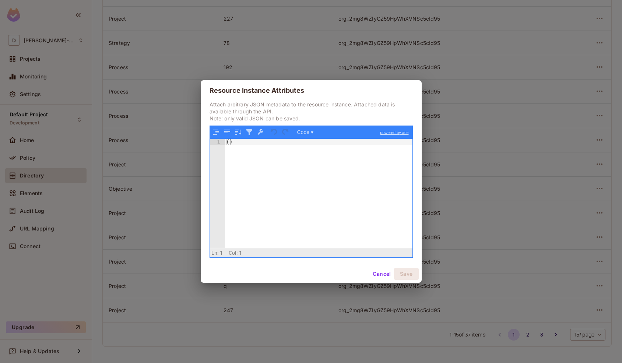
click at [391, 274] on button "Cancel" at bounding box center [382, 274] width 24 height 12
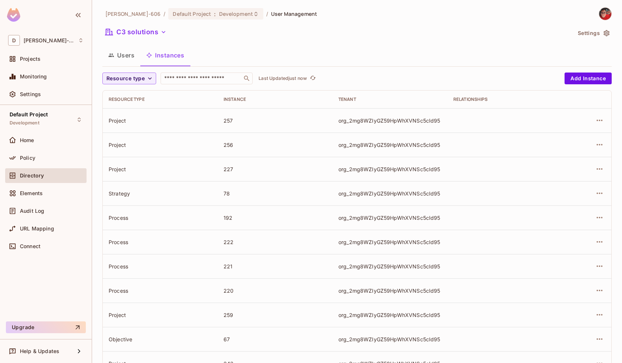
scroll to position [0, 0]
click at [116, 58] on button "Users" at bounding box center [121, 56] width 38 height 18
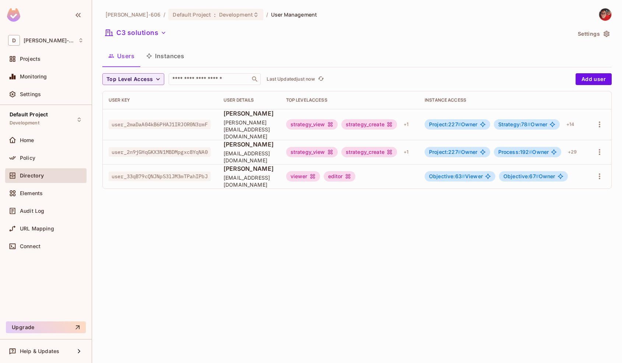
scroll to position [0, 24]
click at [600, 172] on icon "button" at bounding box center [599, 176] width 9 height 9
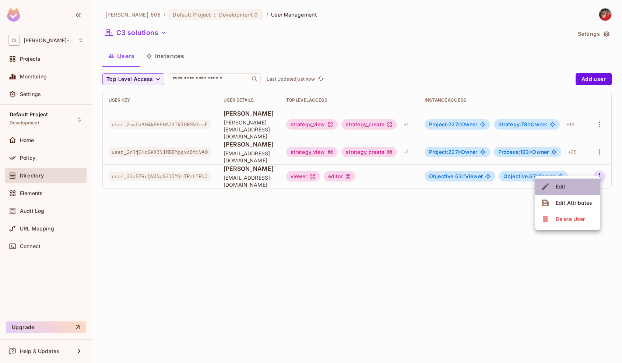
click at [592, 186] on li "Edit" at bounding box center [567, 187] width 65 height 16
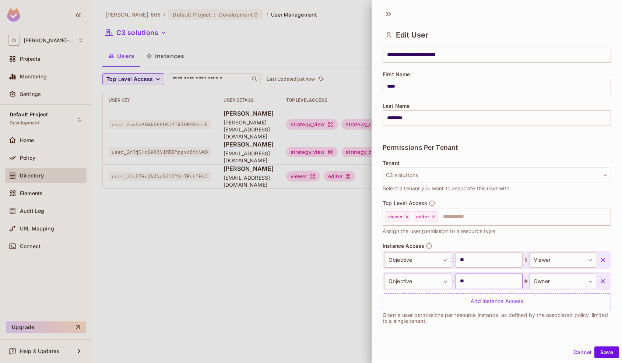
scroll to position [71, 0]
click at [579, 349] on button "Cancel" at bounding box center [582, 352] width 24 height 12
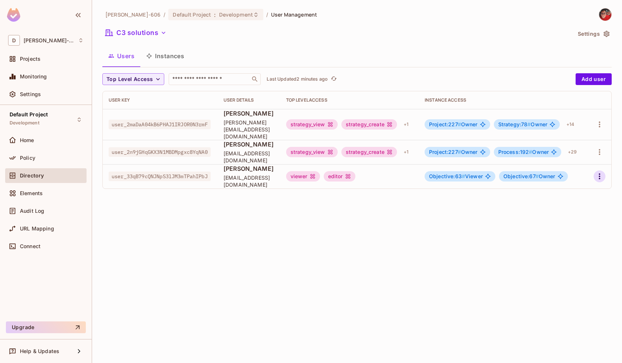
click at [597, 172] on icon "button" at bounding box center [599, 176] width 9 height 9
click at [599, 172] on icon "button" at bounding box center [599, 176] width 9 height 9
click at [587, 181] on li "Edit" at bounding box center [567, 187] width 65 height 16
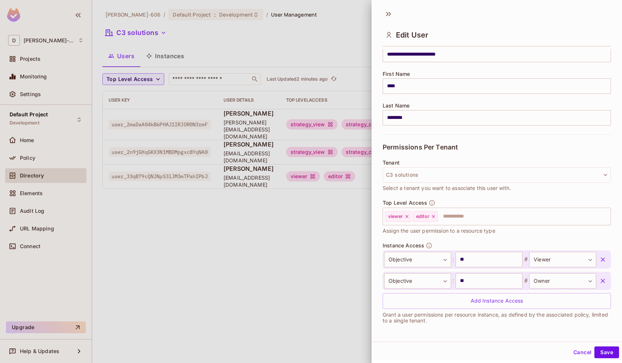
click at [602, 261] on icon "button" at bounding box center [602, 259] width 7 height 7
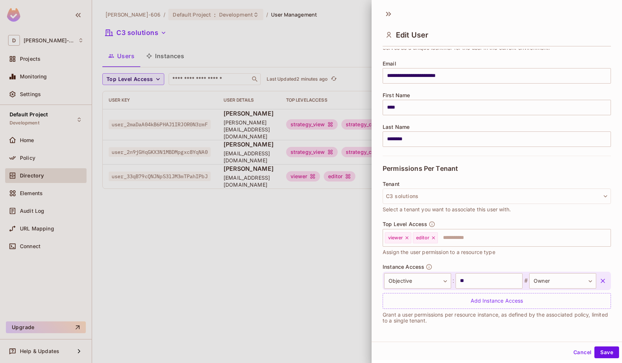
scroll to position [50, 0]
click at [606, 357] on button "Save" at bounding box center [606, 352] width 25 height 12
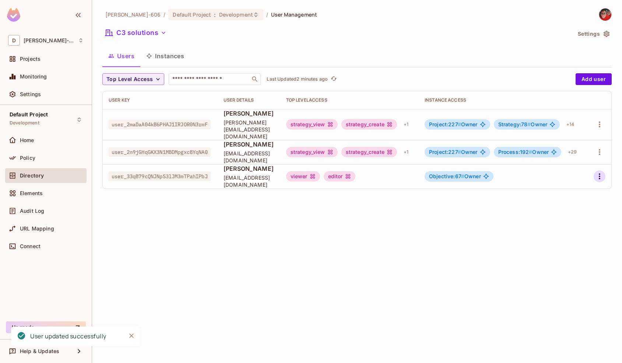
click at [600, 172] on icon "button" at bounding box center [599, 176] width 9 height 9
click at [581, 190] on li "Edit" at bounding box center [567, 187] width 65 height 16
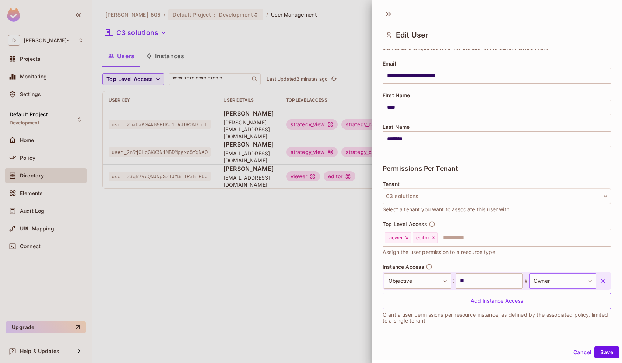
scroll to position [1, 0]
click at [560, 284] on body "**********" at bounding box center [311, 181] width 622 height 363
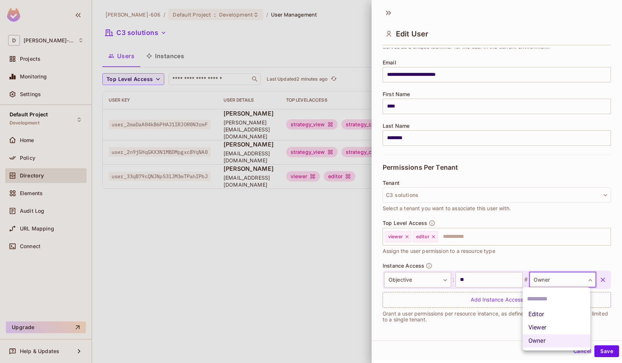
click at [550, 327] on li "Viewer" at bounding box center [556, 327] width 68 height 13
type input "******"
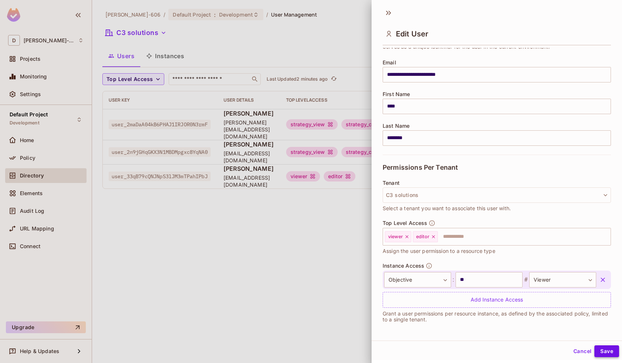
click at [615, 354] on button "Save" at bounding box center [606, 351] width 25 height 12
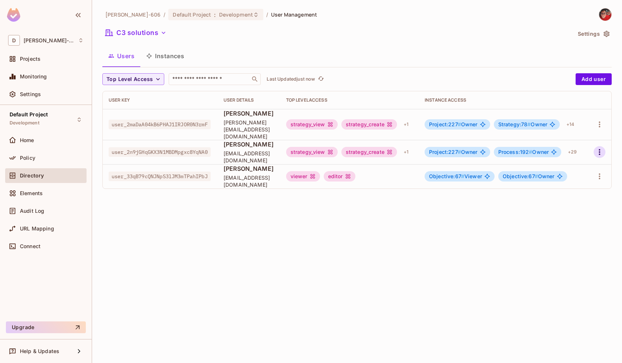
click at [604, 148] on icon "button" at bounding box center [599, 152] width 9 height 9
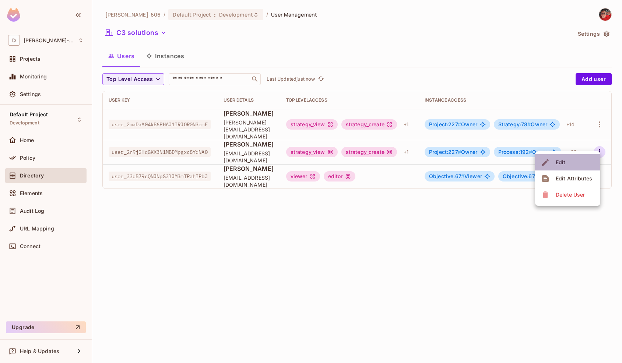
click at [579, 163] on li "Edit" at bounding box center [567, 162] width 65 height 16
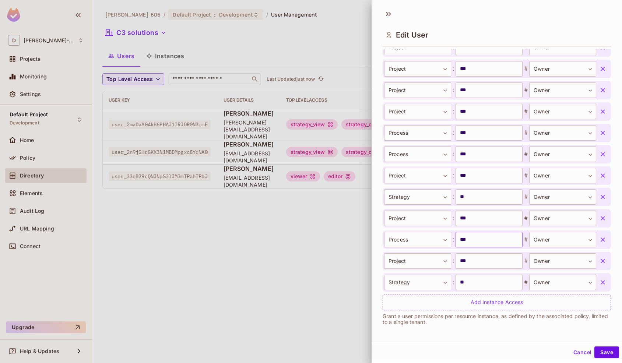
scroll to position [691, 0]
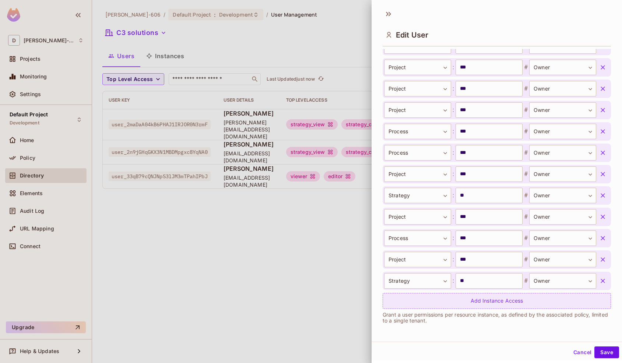
click at [483, 297] on div "Add Instance Access" at bounding box center [496, 301] width 228 height 16
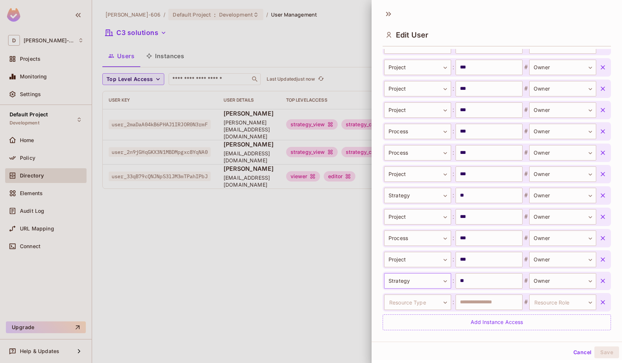
click at [420, 287] on body "**********" at bounding box center [311, 181] width 622 height 363
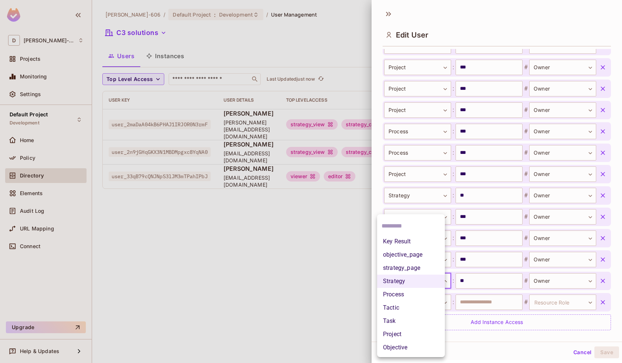
click at [500, 327] on div at bounding box center [311, 181] width 622 height 363
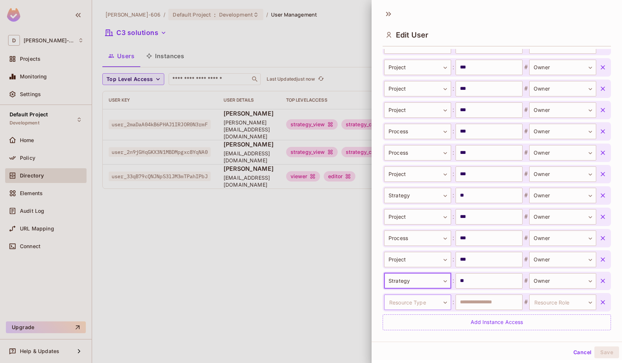
click at [435, 304] on body "**********" at bounding box center [311, 181] width 622 height 363
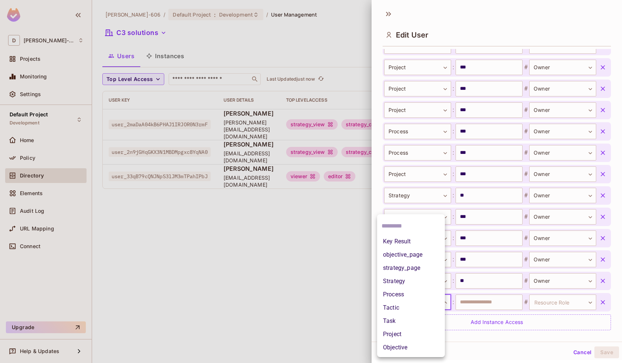
click at [407, 346] on li "Objective" at bounding box center [411, 347] width 68 height 13
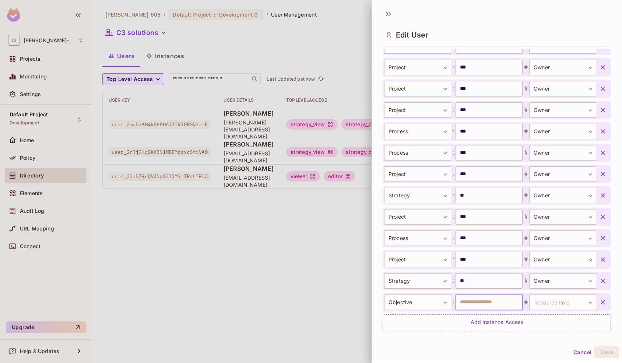
click at [469, 303] on input "text" at bounding box center [488, 301] width 67 height 15
type input "**"
click at [551, 296] on body "**********" at bounding box center [311, 181] width 622 height 363
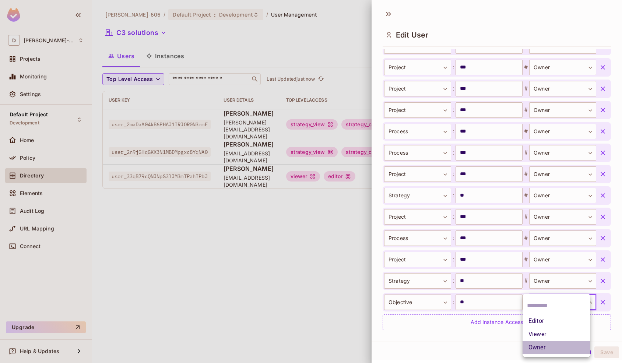
click at [543, 343] on li "Owner" at bounding box center [556, 347] width 68 height 13
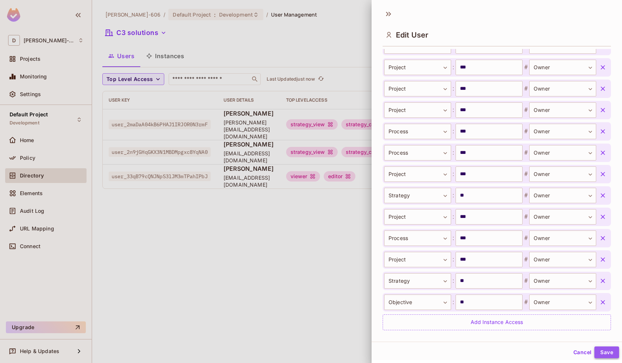
click at [606, 350] on button "Save" at bounding box center [606, 352] width 25 height 12
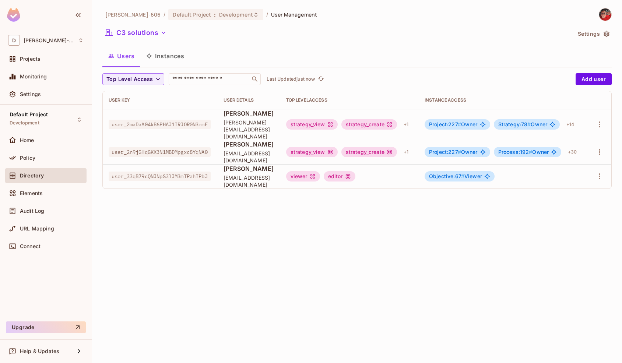
click at [174, 60] on button "Instances" at bounding box center [165, 56] width 50 height 18
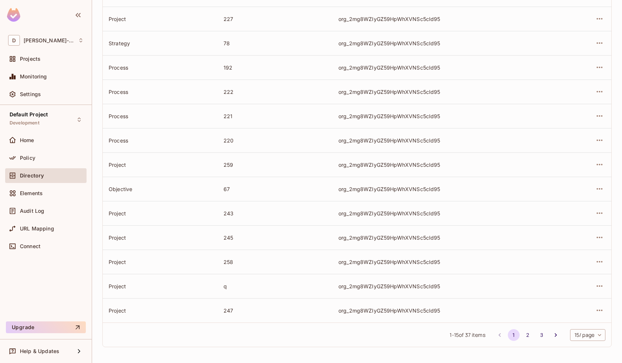
scroll to position [151, 0]
click at [530, 334] on button "2" at bounding box center [528, 335] width 12 height 12
click at [539, 333] on button "3" at bounding box center [542, 335] width 12 height 12
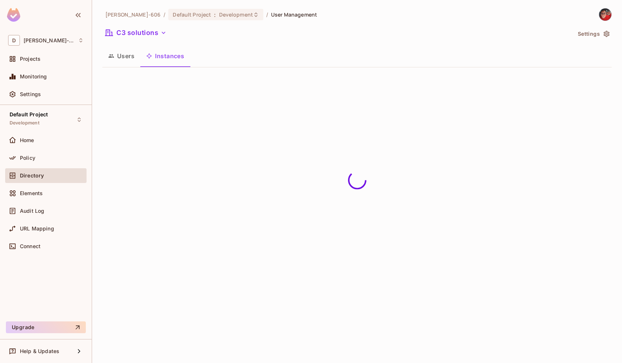
scroll to position [0, 0]
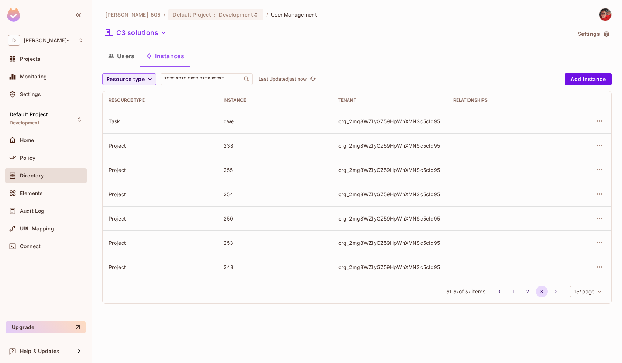
click at [131, 53] on button "Users" at bounding box center [121, 56] width 38 height 18
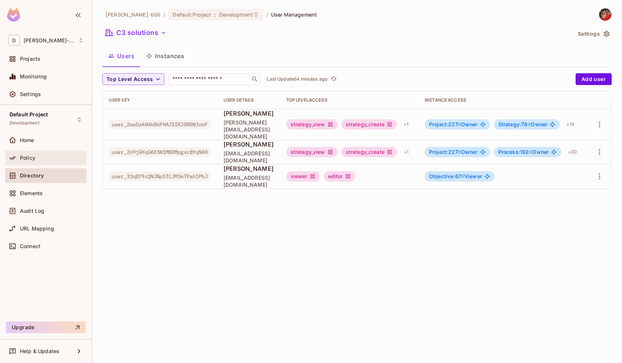
click at [32, 159] on span "Policy" at bounding box center [27, 158] width 15 height 6
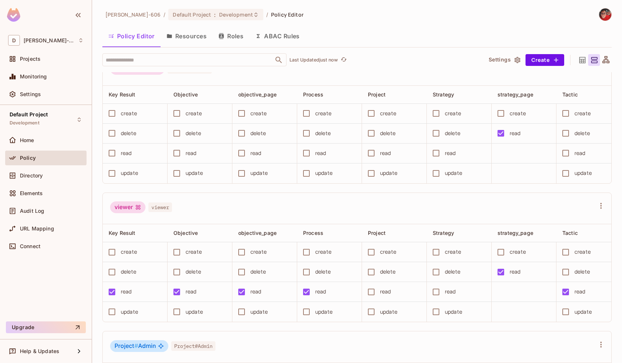
scroll to position [629, 0]
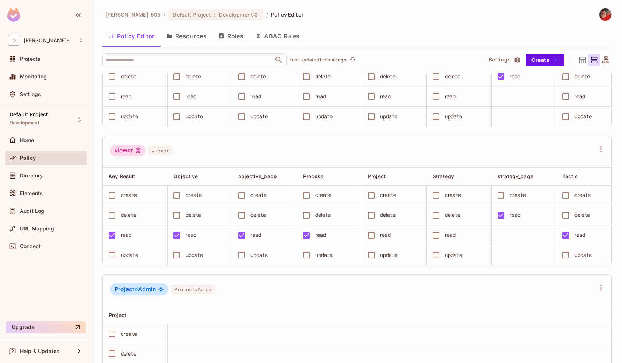
click at [54, 159] on div "Policy" at bounding box center [52, 158] width 64 height 6
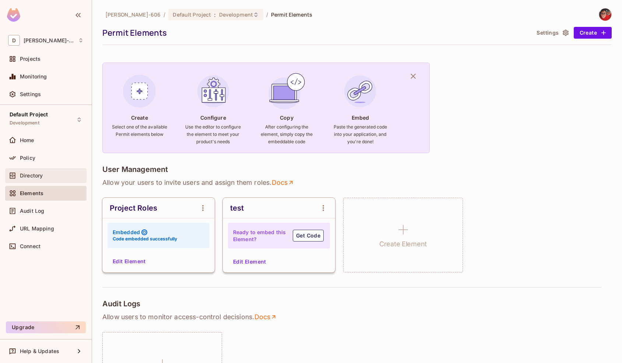
click at [50, 178] on div "Directory" at bounding box center [52, 176] width 64 height 6
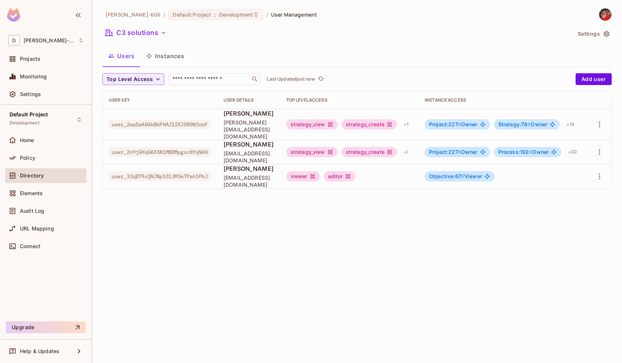
click at [581, 172] on div "Objective:67 # Viewer" at bounding box center [502, 176] width 157 height 10
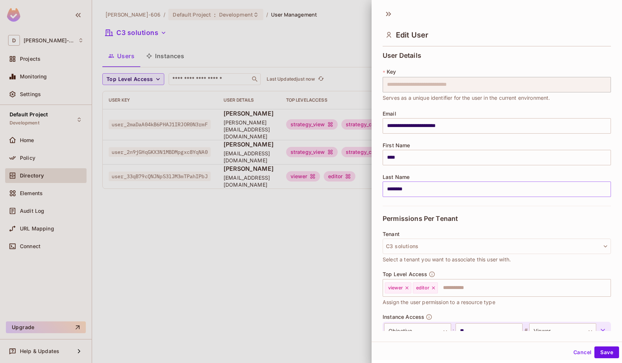
drag, startPoint x: 581, startPoint y: 178, endPoint x: 600, endPoint y: 183, distance: 19.1
click at [600, 183] on div "Last Name ******** ​" at bounding box center [496, 185] width 228 height 23
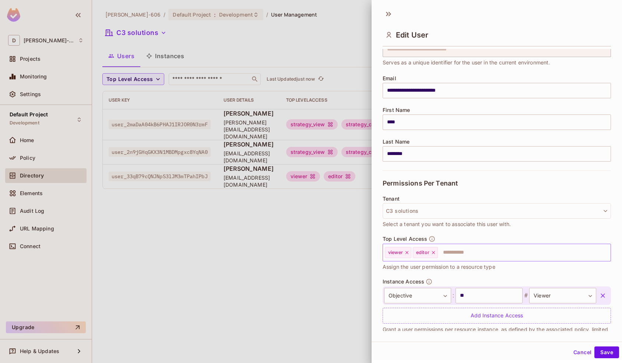
scroll to position [50, 0]
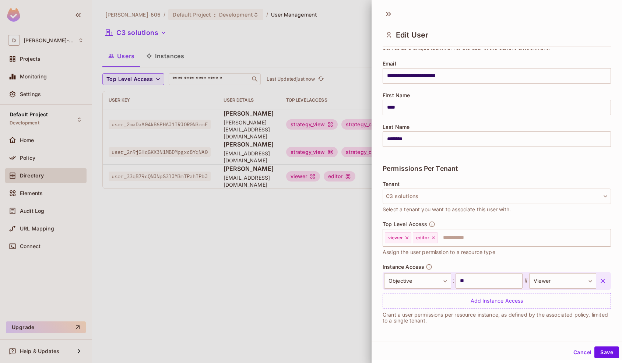
click at [604, 279] on icon "button" at bounding box center [602, 281] width 4 height 4
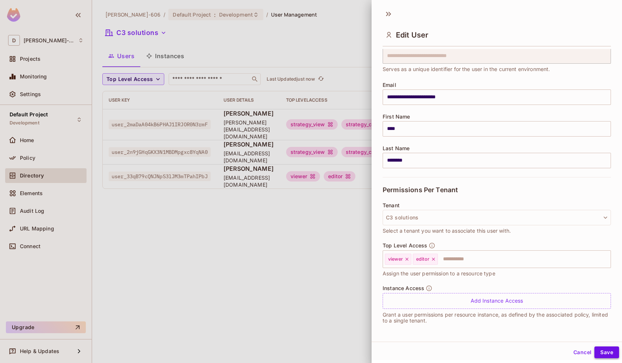
click at [611, 352] on button "Save" at bounding box center [606, 352] width 25 height 12
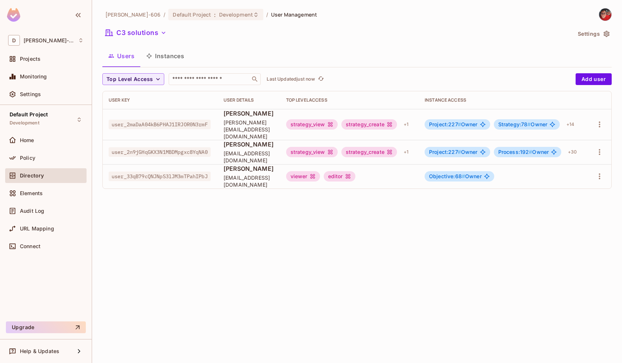
scroll to position [0, 24]
click at [601, 148] on icon "button" at bounding box center [599, 152] width 9 height 9
click at [566, 166] on span "Edit" at bounding box center [560, 162] width 14 height 12
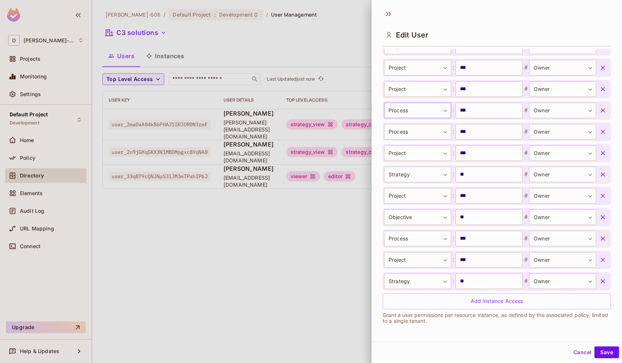
scroll to position [712, 0]
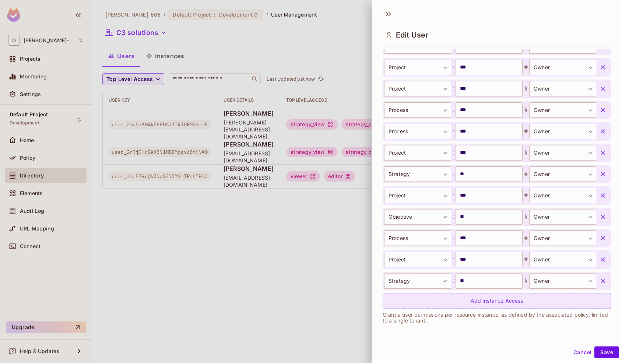
click at [438, 299] on div "Add Instance Access" at bounding box center [496, 301] width 228 height 16
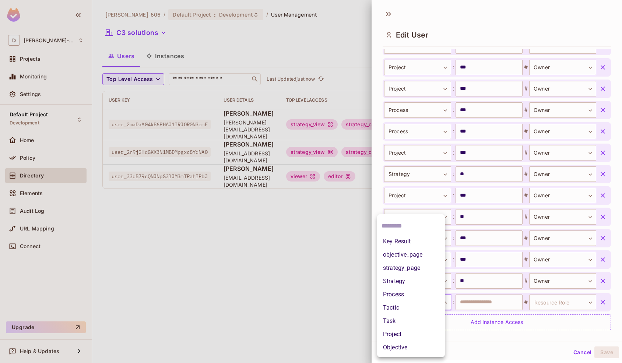
click at [422, 300] on body "**********" at bounding box center [311, 181] width 622 height 363
click at [401, 347] on li "Objective" at bounding box center [411, 347] width 68 height 13
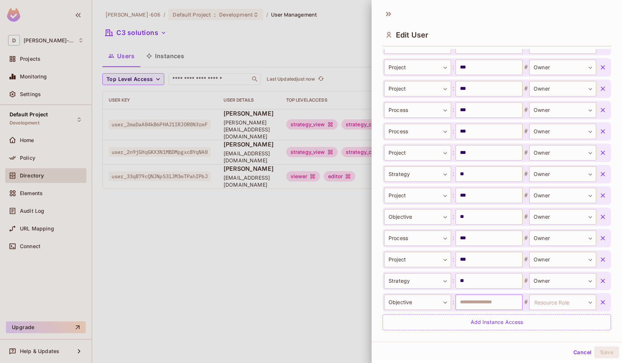
click at [474, 302] on input "text" at bounding box center [488, 301] width 67 height 15
type input "**"
click at [542, 303] on body "**********" at bounding box center [311, 181] width 622 height 363
click at [534, 346] on li "Owner" at bounding box center [556, 347] width 68 height 13
click at [605, 354] on button "Save" at bounding box center [606, 352] width 25 height 12
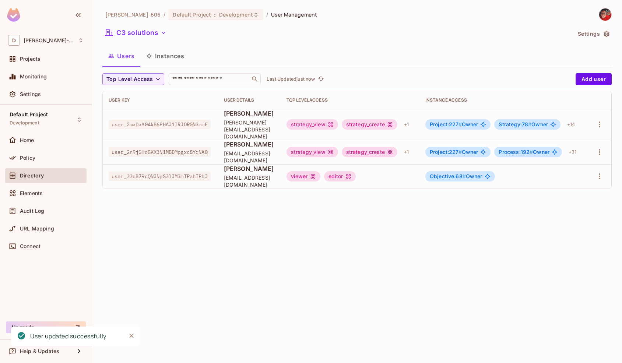
scroll to position [0, 23]
click at [600, 172] on icon "button" at bounding box center [599, 176] width 9 height 9
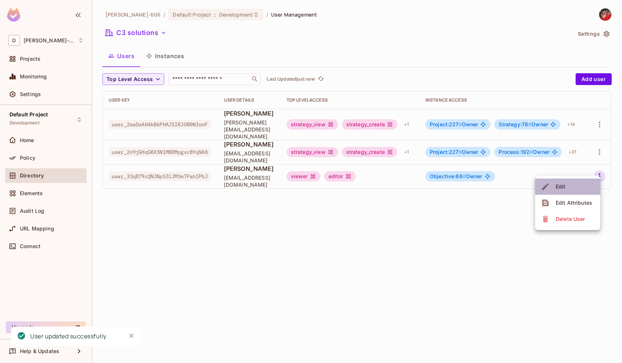
click at [577, 186] on li "Edit" at bounding box center [567, 187] width 65 height 16
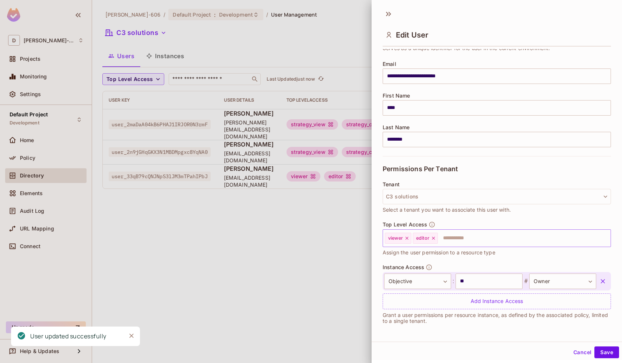
scroll to position [50, 0]
click at [548, 278] on body "**********" at bounding box center [311, 181] width 622 height 363
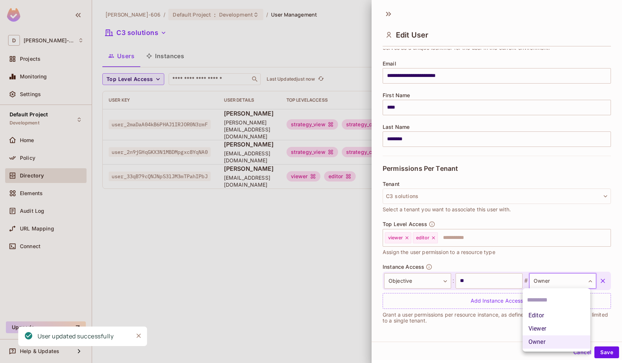
click at [546, 326] on li "Viewer" at bounding box center [556, 328] width 68 height 13
type input "******"
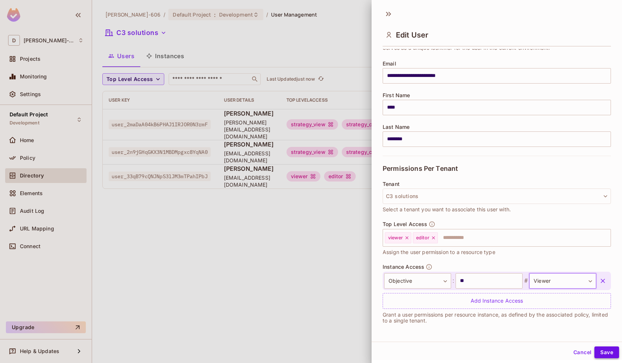
click at [604, 355] on button "Save" at bounding box center [606, 352] width 25 height 12
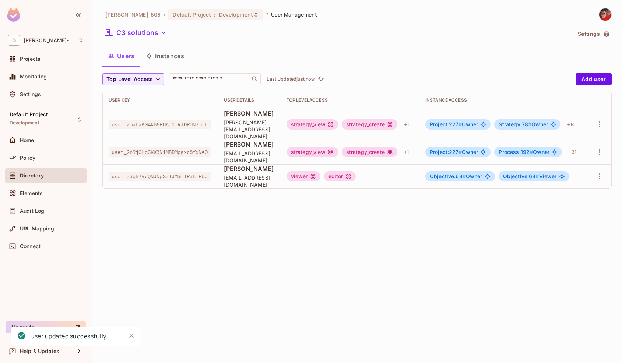
click at [358, 260] on div "Doug-606 / Default Project : Development / User Management C3 solutions Setting…" at bounding box center [357, 181] width 530 height 363
click at [596, 172] on icon "button" at bounding box center [599, 176] width 9 height 9
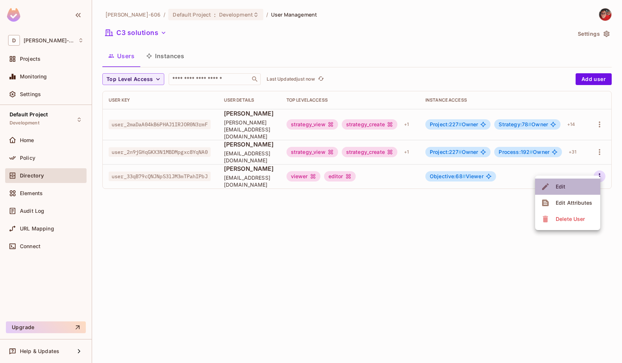
click at [576, 189] on li "Edit" at bounding box center [567, 187] width 65 height 16
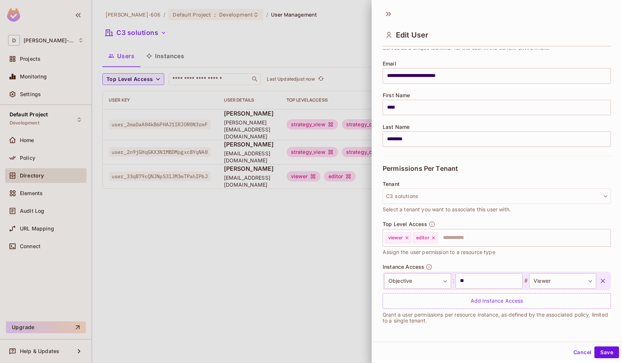
click at [600, 282] on icon "button" at bounding box center [602, 280] width 7 height 7
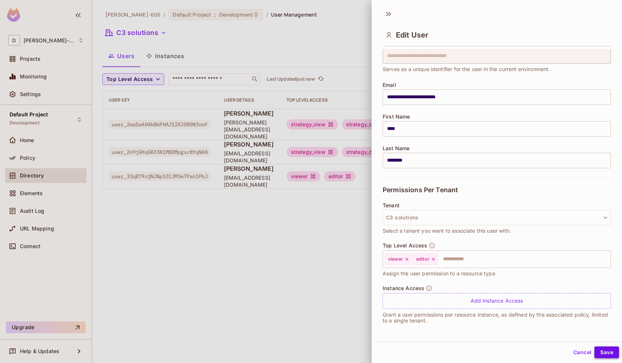
click at [611, 353] on button "Save" at bounding box center [606, 352] width 25 height 12
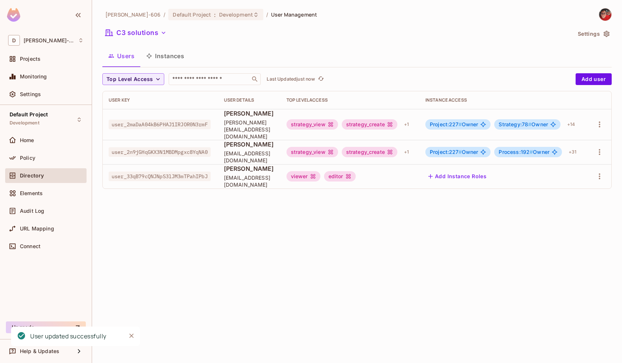
click at [173, 60] on button "Instances" at bounding box center [165, 56] width 50 height 18
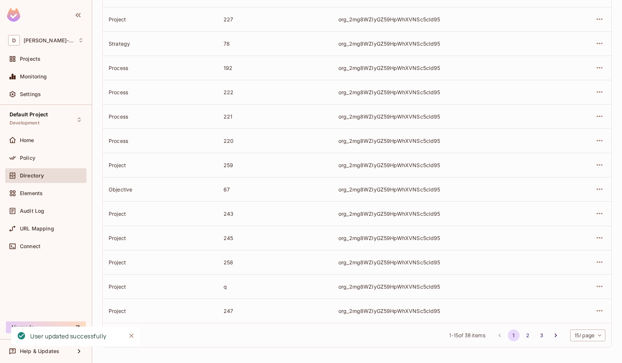
scroll to position [151, 0]
click at [597, 190] on icon "button" at bounding box center [599, 188] width 9 height 9
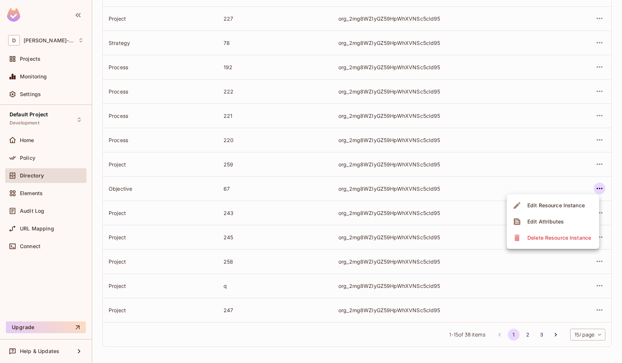
click at [545, 239] on div "Delete Resource Instance" at bounding box center [559, 237] width 64 height 7
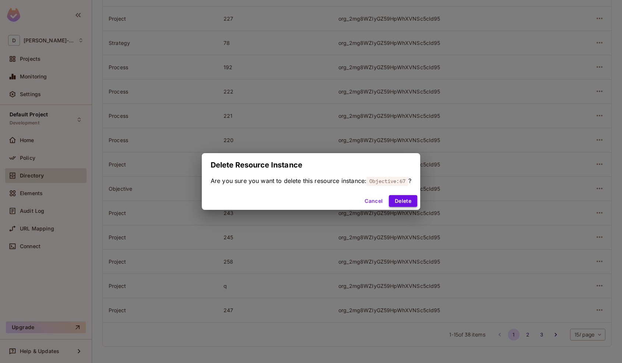
click at [395, 204] on button "Delete" at bounding box center [403, 201] width 28 height 12
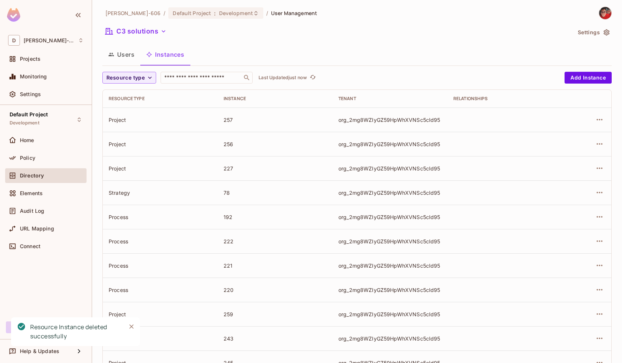
scroll to position [0, 0]
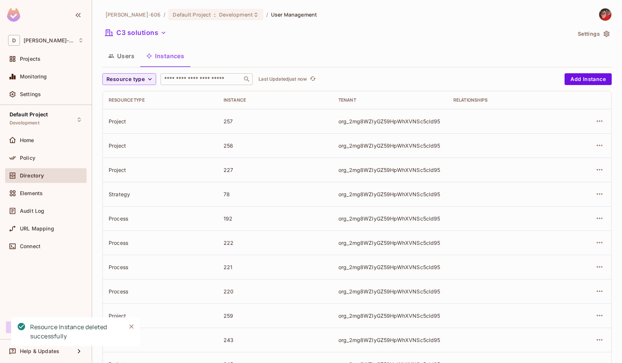
click at [222, 79] on input "text" at bounding box center [201, 78] width 77 height 7
type input "**"
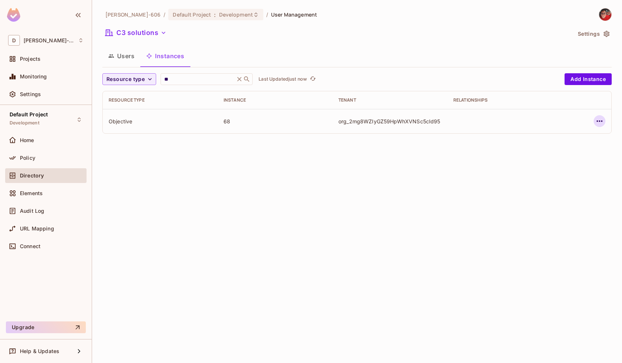
click at [603, 125] on icon "button" at bounding box center [599, 121] width 9 height 9
click at [579, 169] on div "Delete Resource Instance" at bounding box center [559, 170] width 64 height 7
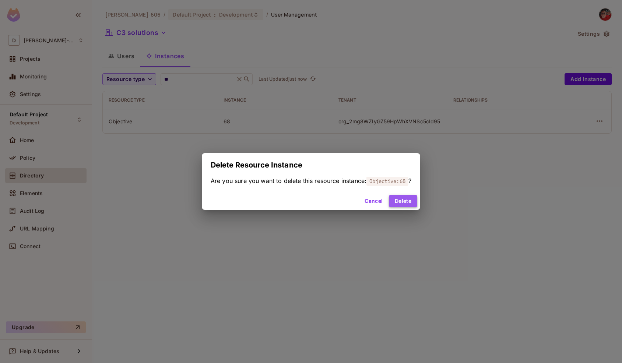
click at [398, 203] on button "Delete" at bounding box center [403, 201] width 28 height 12
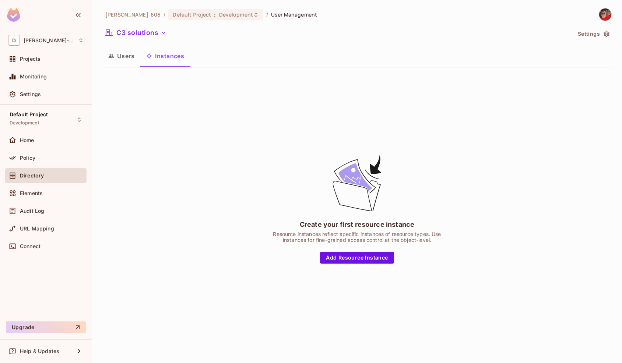
click at [127, 56] on button "Users" at bounding box center [121, 56] width 38 height 18
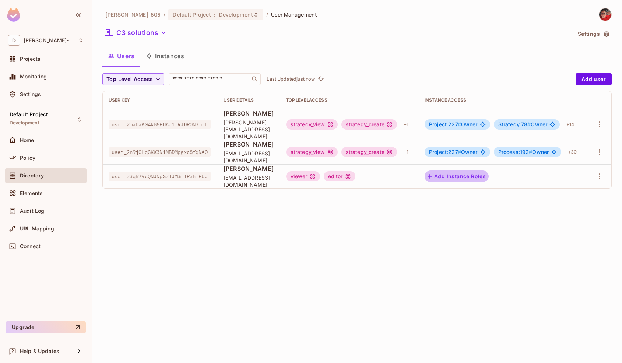
click at [488, 173] on button "Add Instance Roles" at bounding box center [456, 176] width 64 height 12
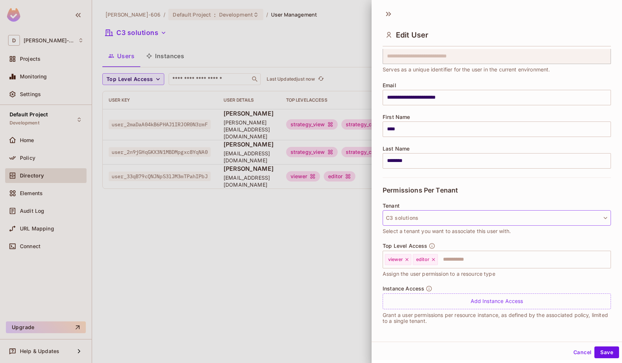
scroll to position [29, 0]
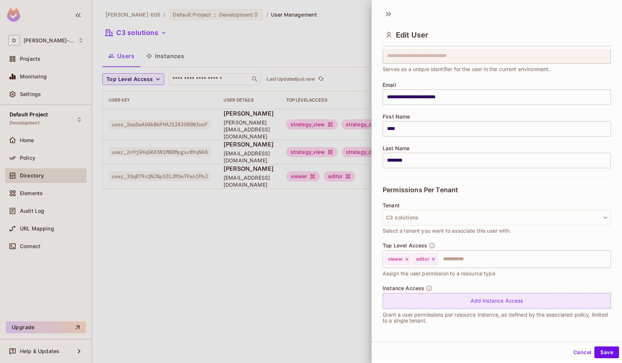
click at [466, 300] on div "Add Instance Access" at bounding box center [496, 301] width 228 height 16
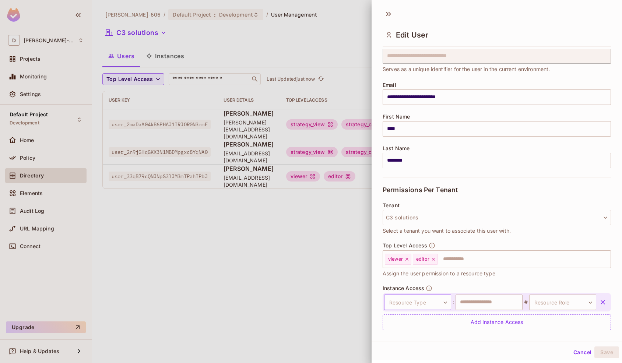
click at [422, 304] on body "**********" at bounding box center [311, 181] width 622 height 363
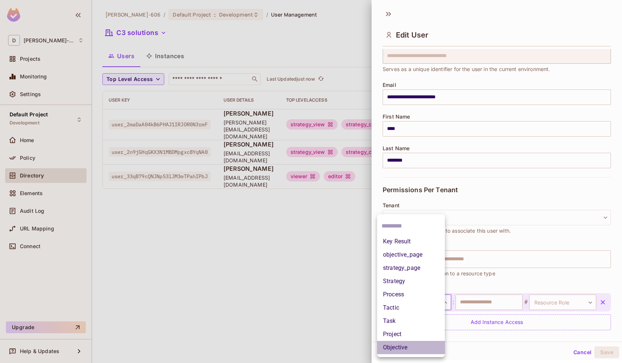
click at [403, 344] on li "Objective" at bounding box center [411, 347] width 68 height 13
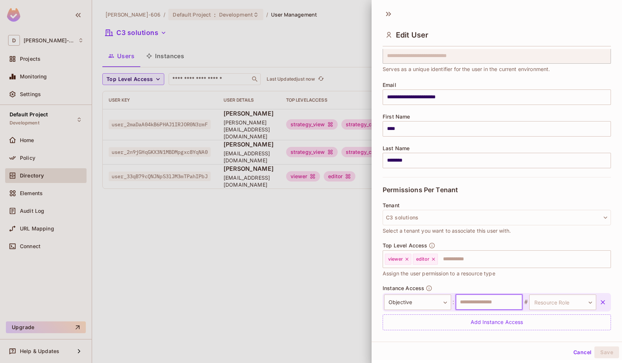
click at [461, 303] on input "text" at bounding box center [488, 301] width 67 height 15
click at [469, 299] on input "text" at bounding box center [488, 301] width 67 height 15
type input "**"
click at [551, 298] on body "**********" at bounding box center [311, 181] width 622 height 363
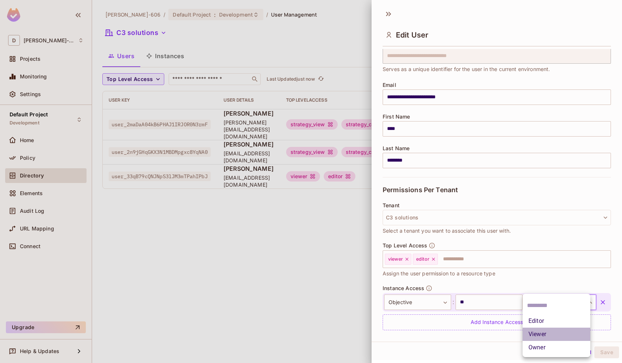
click at [543, 328] on li "Viewer" at bounding box center [556, 334] width 68 height 13
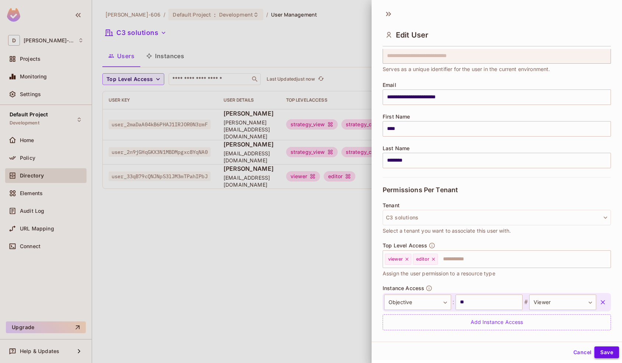
click at [609, 349] on button "Save" at bounding box center [606, 352] width 25 height 12
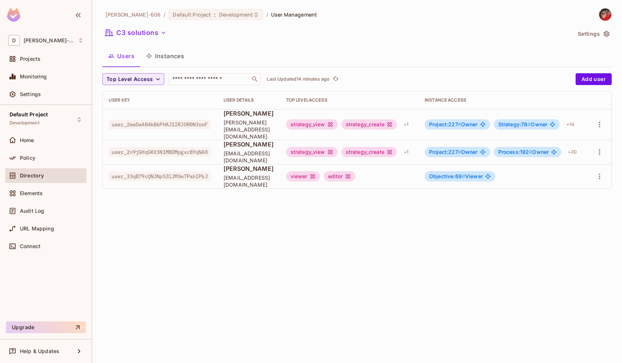
click at [260, 165] on span "[PERSON_NAME]" at bounding box center [248, 169] width 51 height 8
click at [61, 172] on div "Directory" at bounding box center [45, 175] width 75 height 9
click at [601, 172] on icon "button" at bounding box center [599, 176] width 9 height 9
click at [573, 183] on li "Edit" at bounding box center [567, 187] width 65 height 16
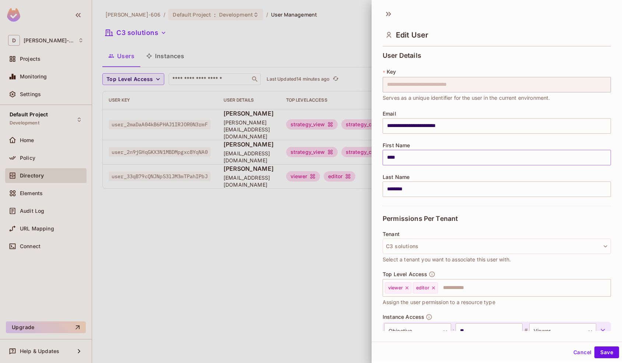
click at [442, 153] on input "****" at bounding box center [496, 157] width 228 height 15
click at [416, 192] on input "********" at bounding box center [496, 188] width 228 height 15
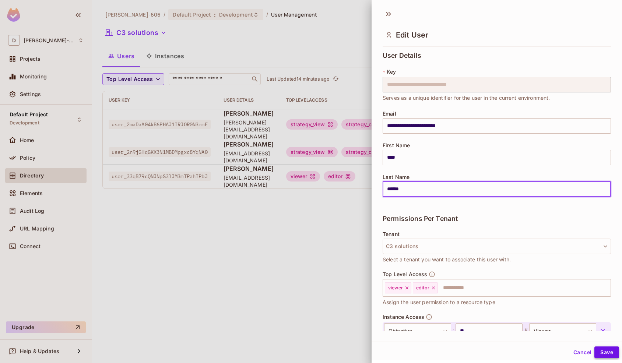
type input "******"
click at [604, 351] on button "Save" at bounding box center [606, 352] width 25 height 12
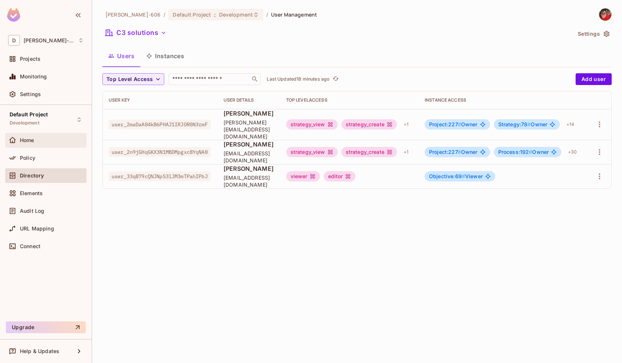
click at [46, 142] on div "Home" at bounding box center [52, 140] width 64 height 6
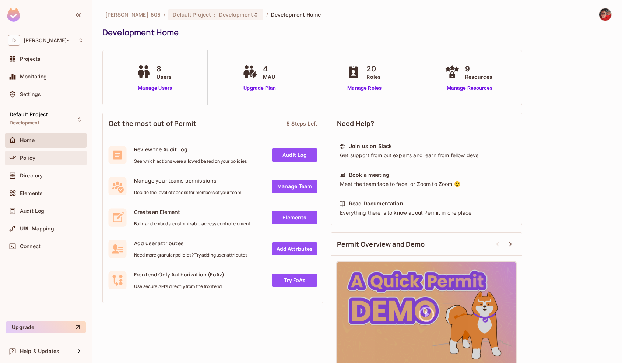
click at [46, 161] on div "Policy" at bounding box center [45, 157] width 75 height 9
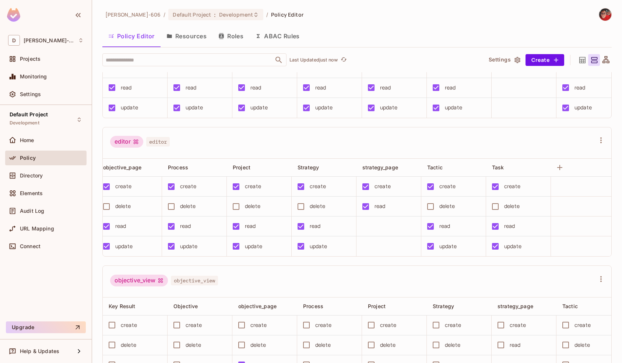
scroll to position [0, 140]
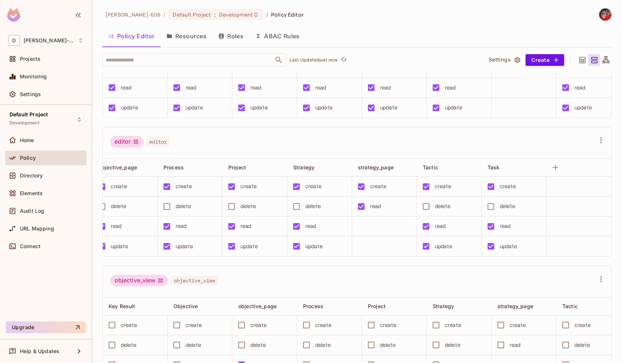
click at [561, 253] on div "Key Result Objective objective_page Process Project Strategy strategy_page Tact…" at bounding box center [357, 208] width 508 height 98
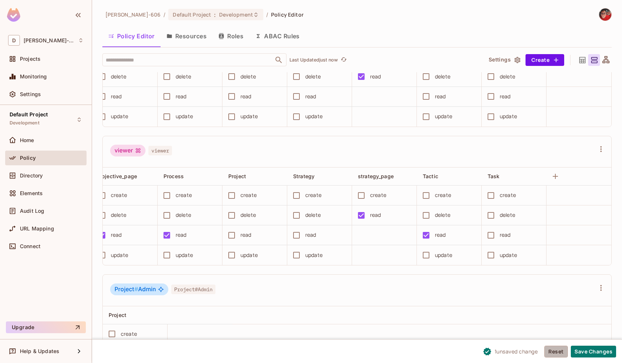
click at [552, 350] on button "Reset" at bounding box center [556, 352] width 24 height 12
click at [37, 156] on div "Policy" at bounding box center [52, 158] width 64 height 6
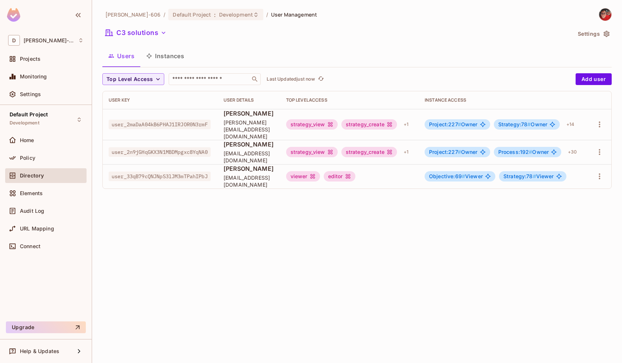
scroll to position [0, 24]
click at [603, 172] on icon "button" at bounding box center [599, 176] width 9 height 9
click at [589, 185] on li "Edit" at bounding box center [567, 187] width 65 height 16
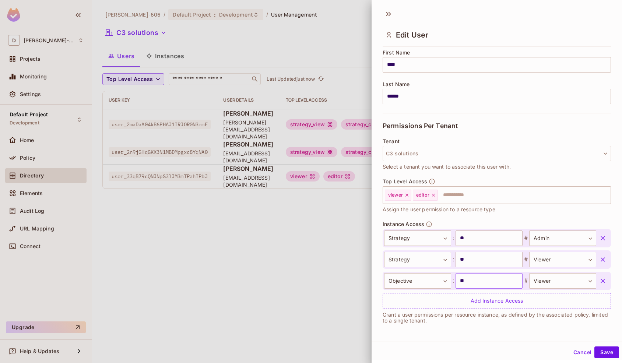
scroll to position [1, 0]
click at [577, 351] on button "Cancel" at bounding box center [582, 351] width 24 height 12
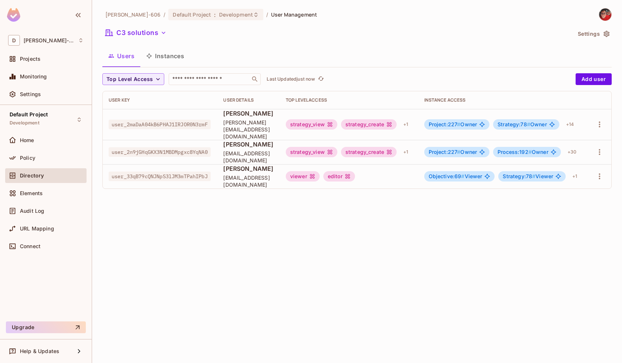
click at [539, 262] on div "[PERSON_NAME]-606 / Default Project : Development / User Management C3 solution…" at bounding box center [357, 181] width 530 height 363
click at [170, 58] on button "Instances" at bounding box center [165, 56] width 50 height 18
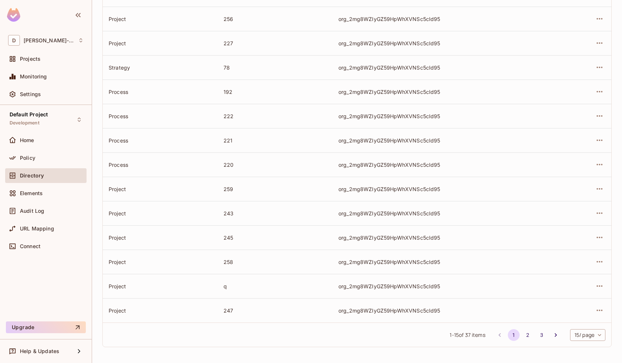
scroll to position [151, 0]
click at [47, 161] on div "Policy" at bounding box center [45, 157] width 75 height 9
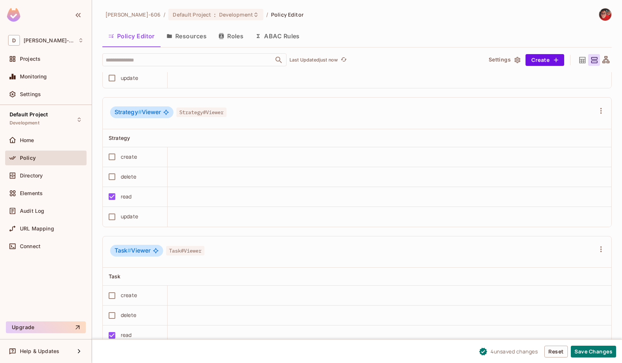
scroll to position [2403, 0]
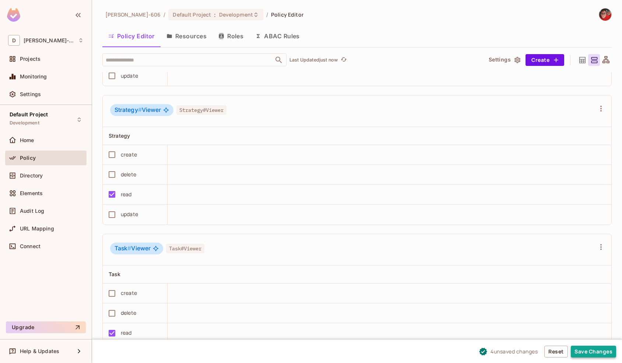
click at [595, 355] on button "Save Changes" at bounding box center [593, 352] width 45 height 12
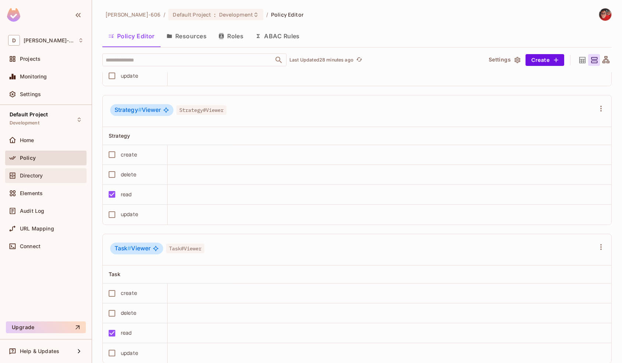
click at [43, 174] on div "Directory" at bounding box center [52, 176] width 64 height 6
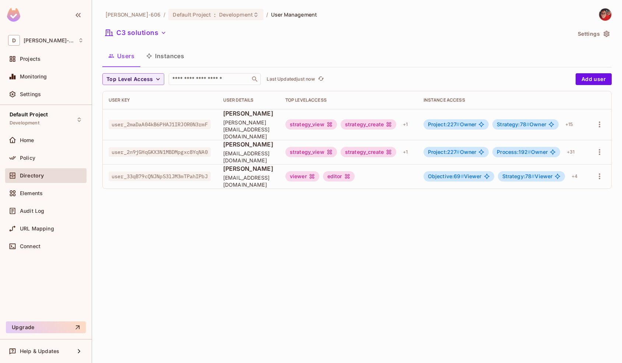
scroll to position [0, 25]
click at [599, 170] on button "button" at bounding box center [599, 176] width 12 height 12
click at [557, 185] on div "Edit" at bounding box center [560, 186] width 10 height 7
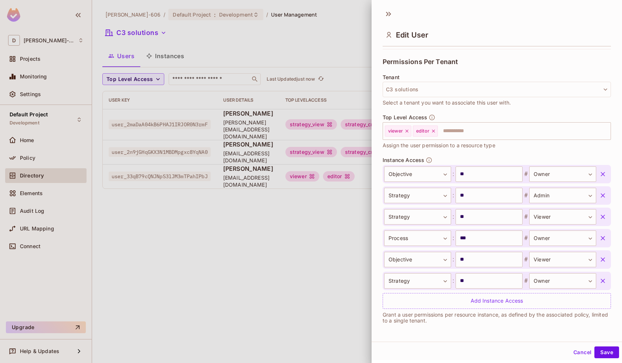
scroll to position [1, 0]
click at [169, 227] on div at bounding box center [311, 181] width 622 height 363
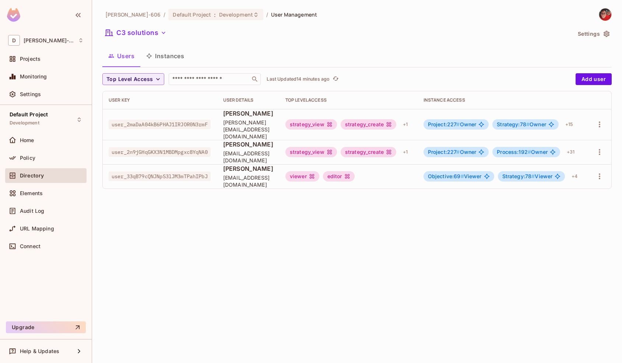
click at [164, 60] on button "Instances" at bounding box center [165, 56] width 50 height 18
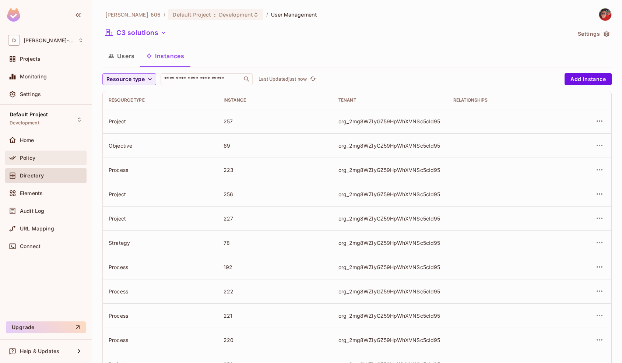
click at [6, 160] on div "Policy" at bounding box center [45, 158] width 81 height 15
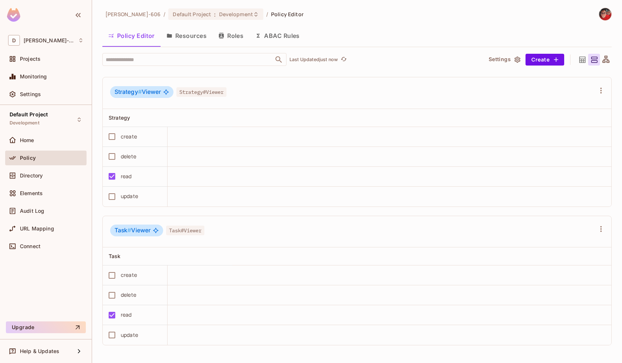
scroll to position [18, 0]
click at [49, 177] on div "Directory" at bounding box center [52, 176] width 64 height 6
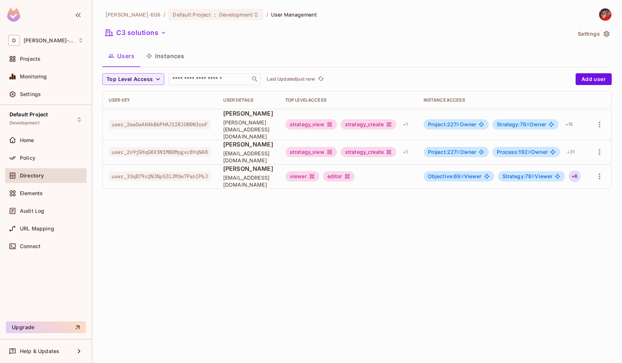
click at [580, 173] on div "+ 6" at bounding box center [574, 176] width 12 height 12
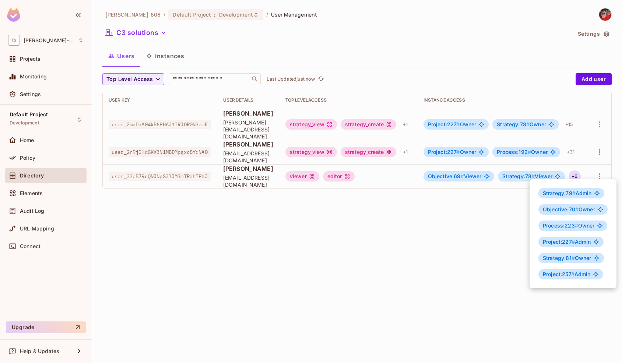
click at [473, 211] on div at bounding box center [311, 181] width 622 height 363
